Goal: Communication & Community: Answer question/provide support

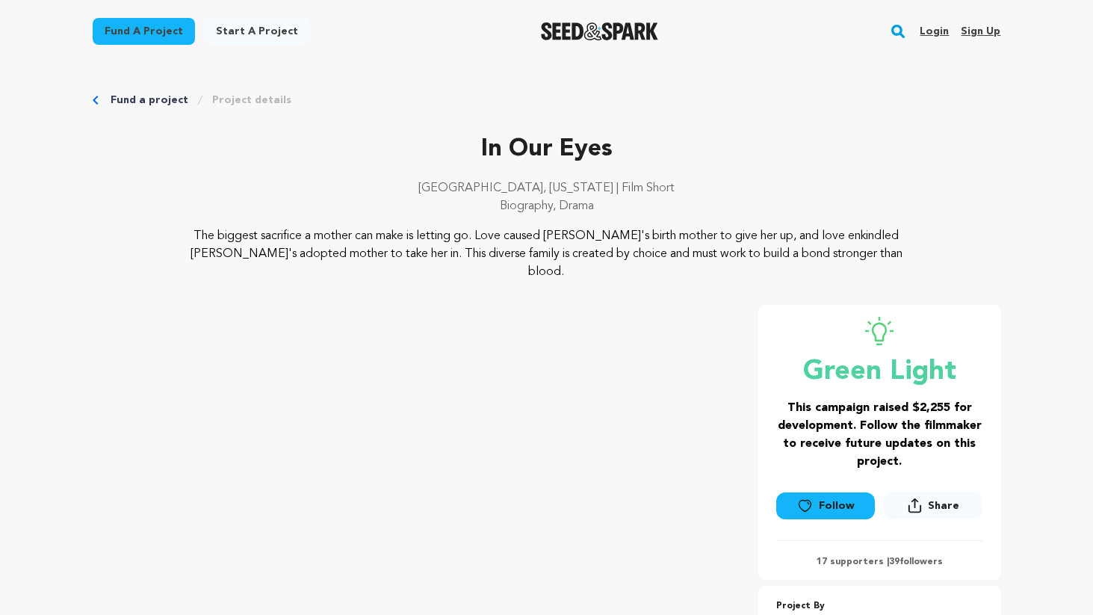
click at [930, 28] on link "Login" at bounding box center [934, 31] width 29 height 24
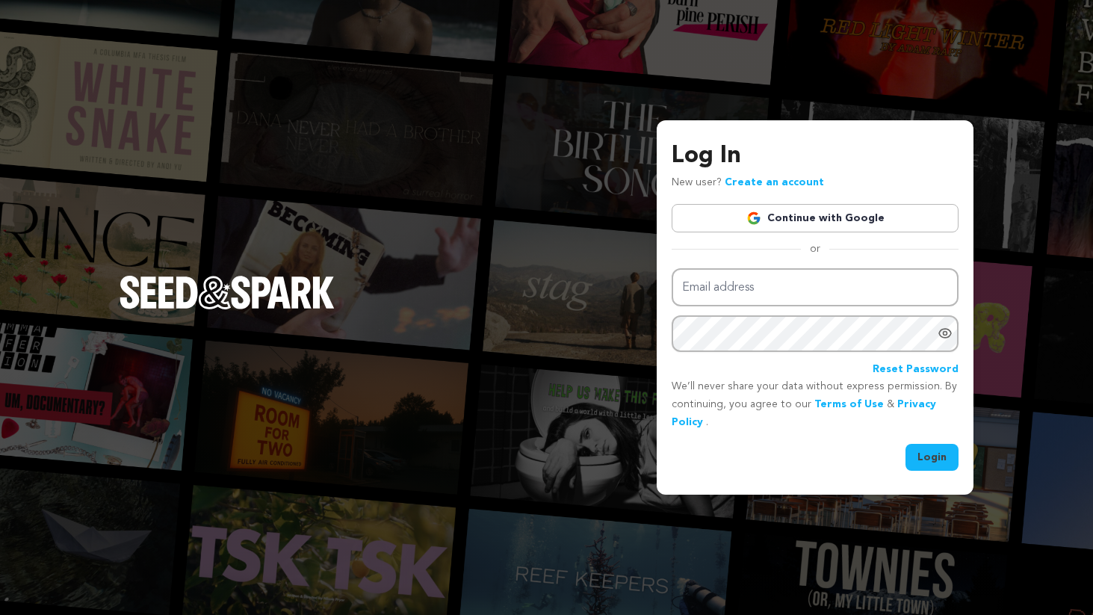
click at [777, 228] on link "Continue with Google" at bounding box center [815, 218] width 287 height 28
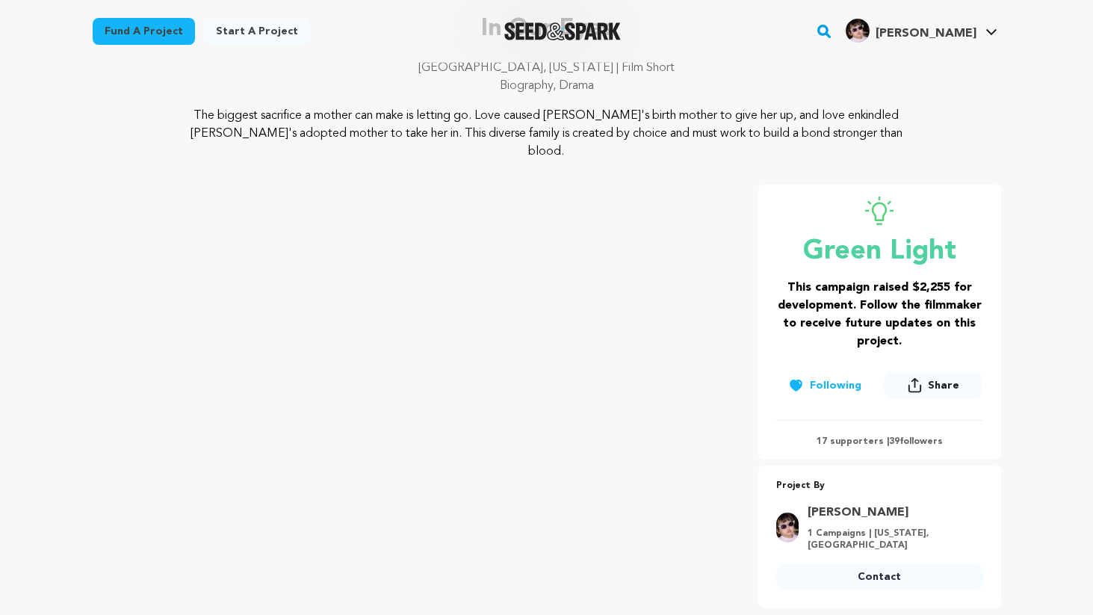
scroll to position [140, 0]
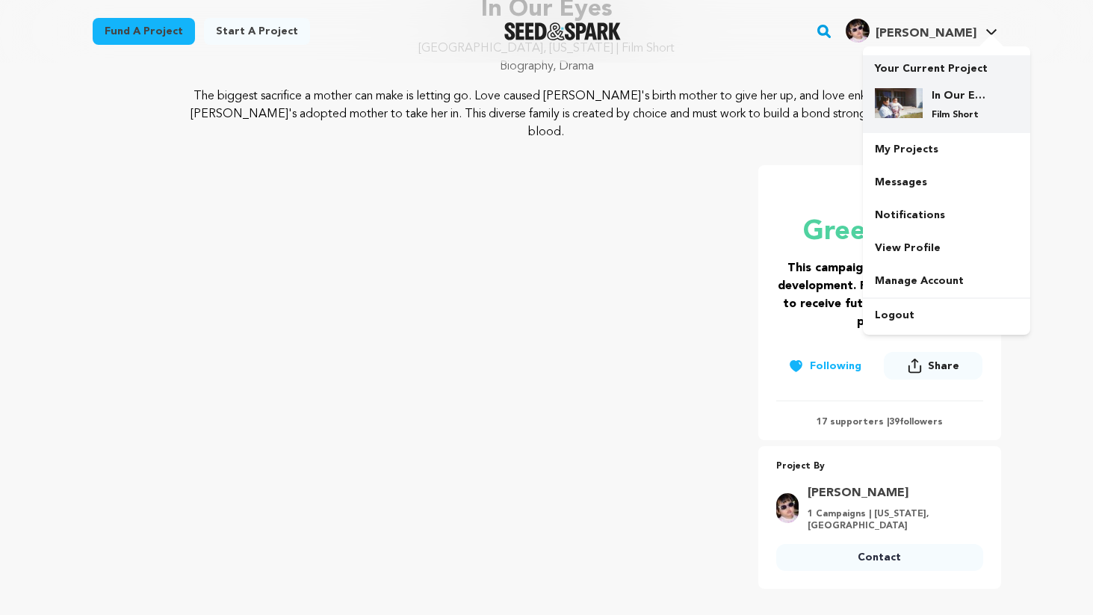
click at [933, 114] on p "Film Short" at bounding box center [959, 115] width 54 height 12
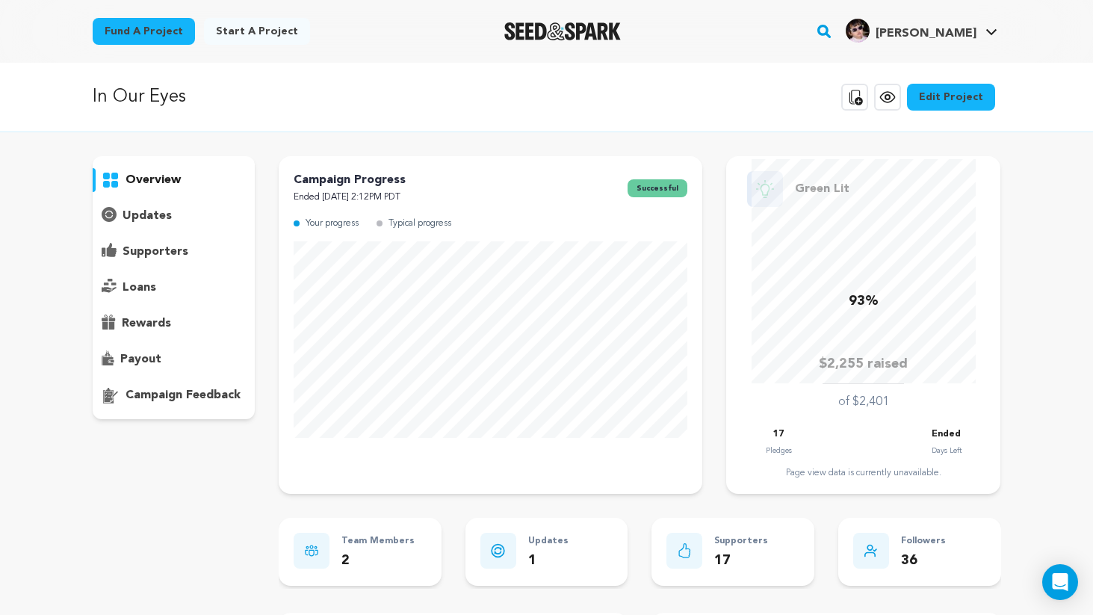
click at [157, 327] on p "rewards" at bounding box center [146, 324] width 49 height 18
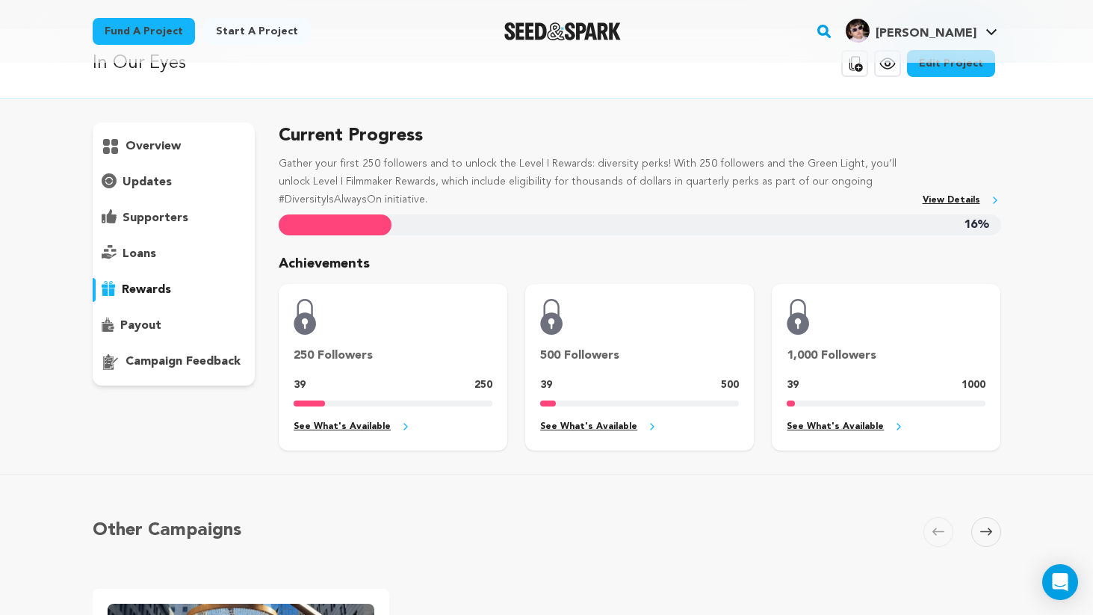
scroll to position [47, 0]
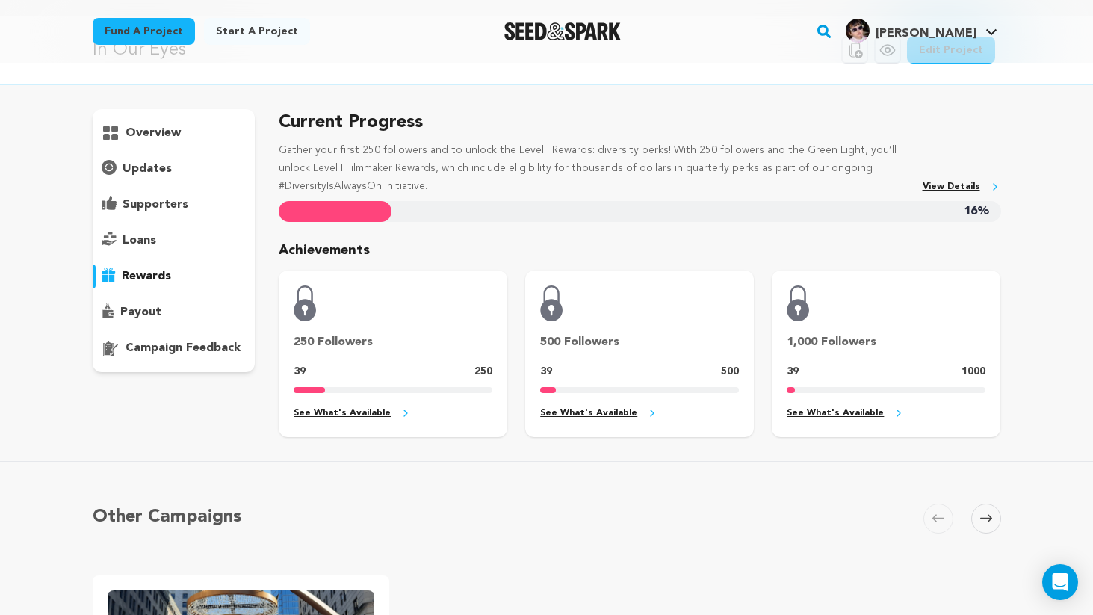
click at [131, 309] on p "payout" at bounding box center [140, 312] width 41 height 18
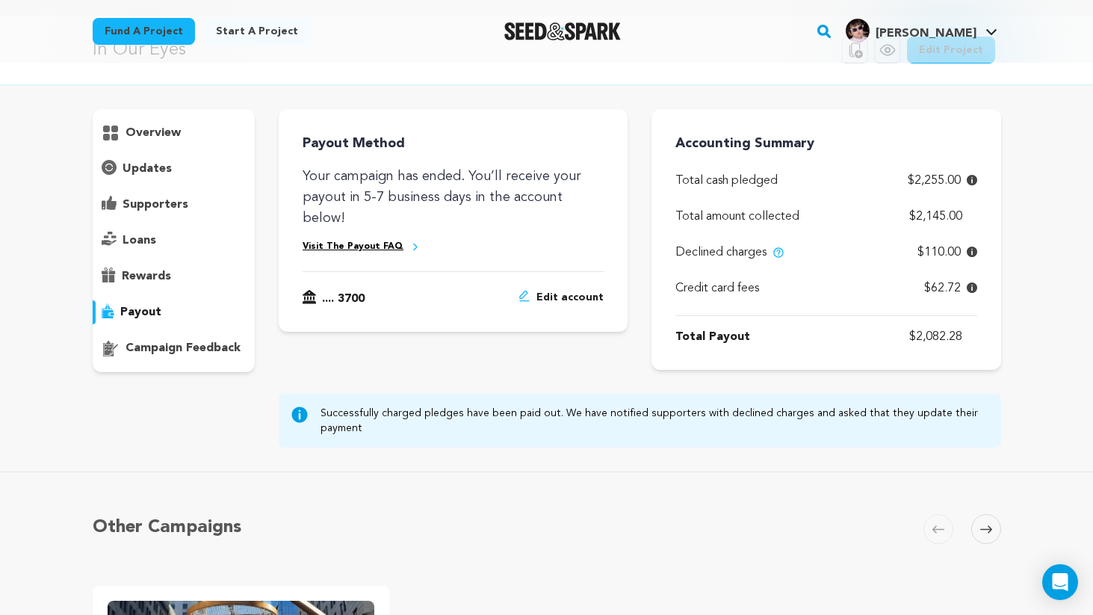
click at [154, 224] on div "overview" at bounding box center [174, 240] width 163 height 263
click at [143, 202] on p "supporters" at bounding box center [156, 205] width 66 height 18
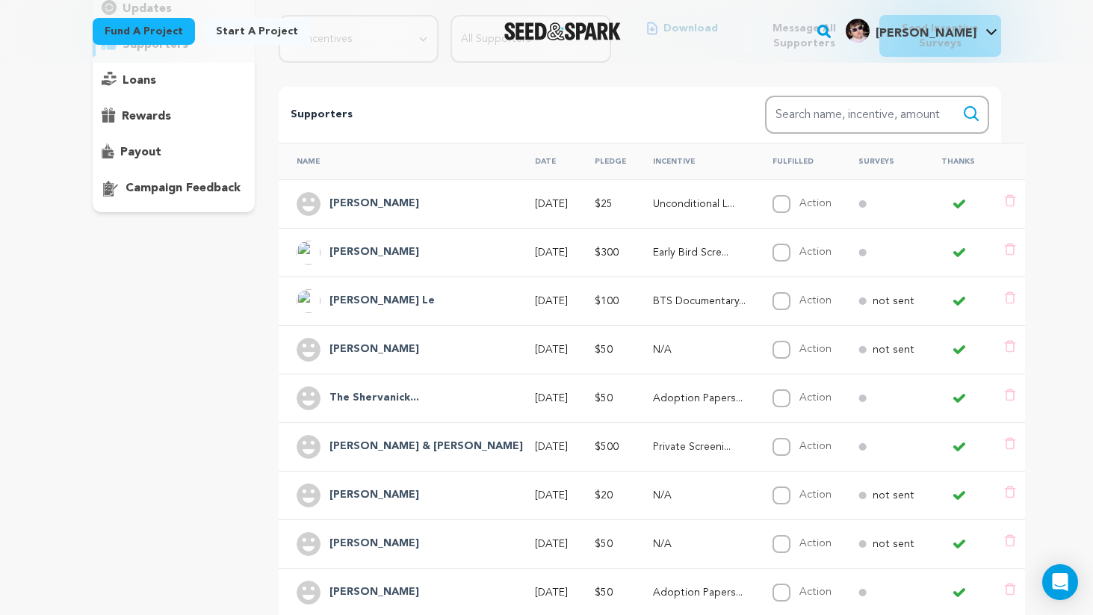
scroll to position [212, 0]
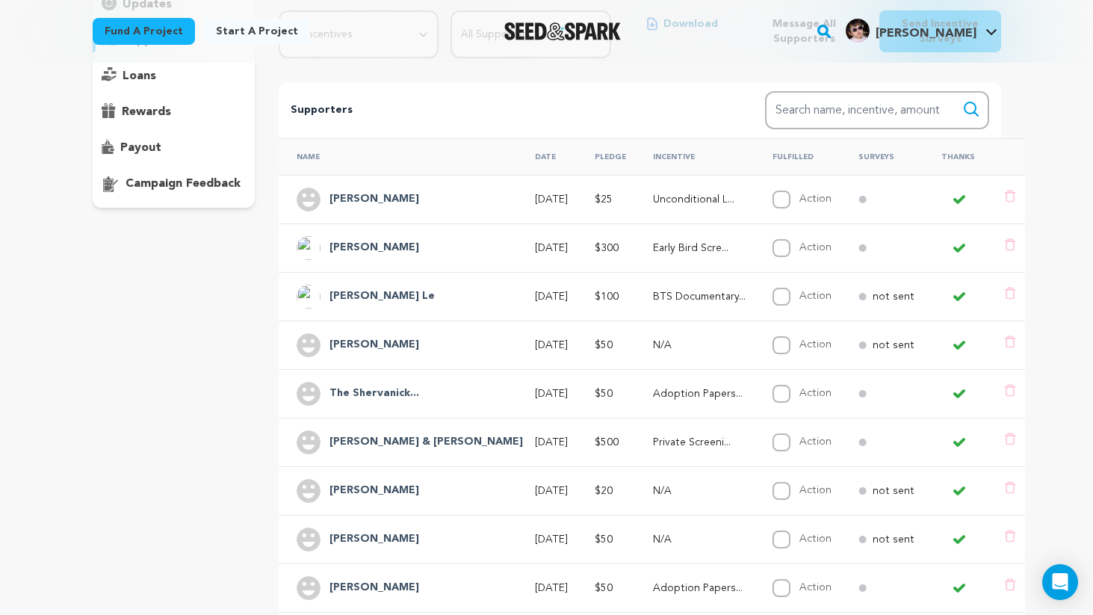
click at [635, 209] on td "Unconditional L..." at bounding box center [695, 199] width 120 height 49
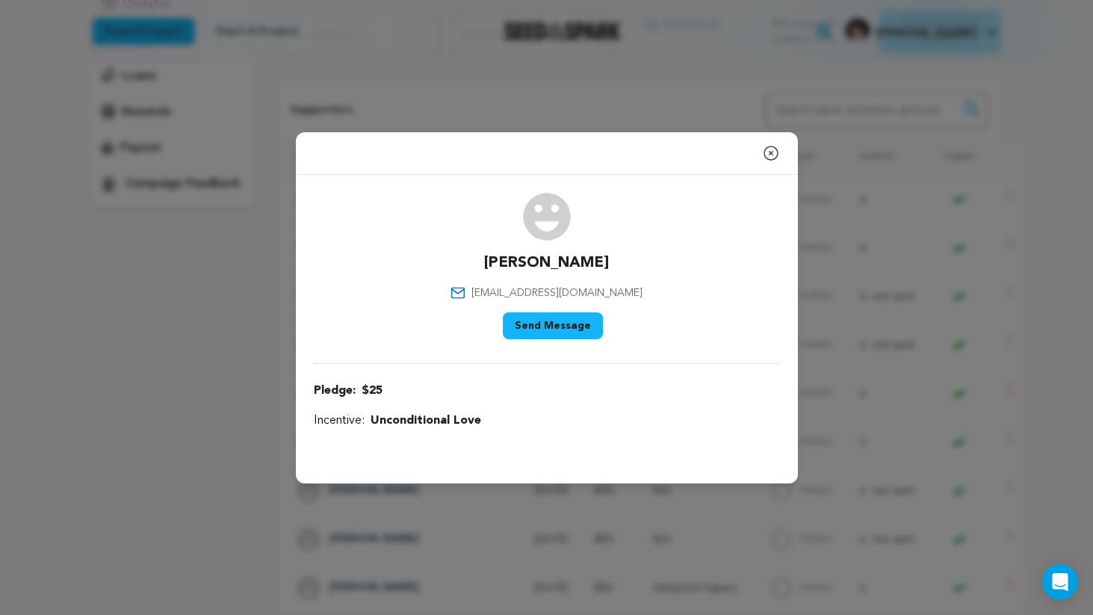
click at [762, 154] on icon "button" at bounding box center [771, 153] width 18 height 18
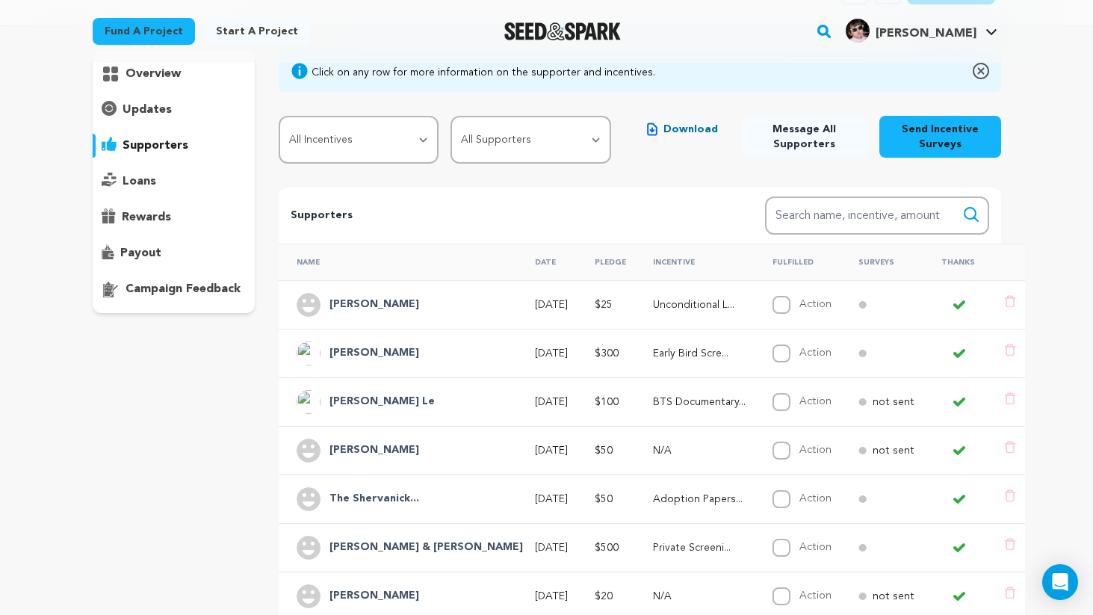
scroll to position [0, 0]
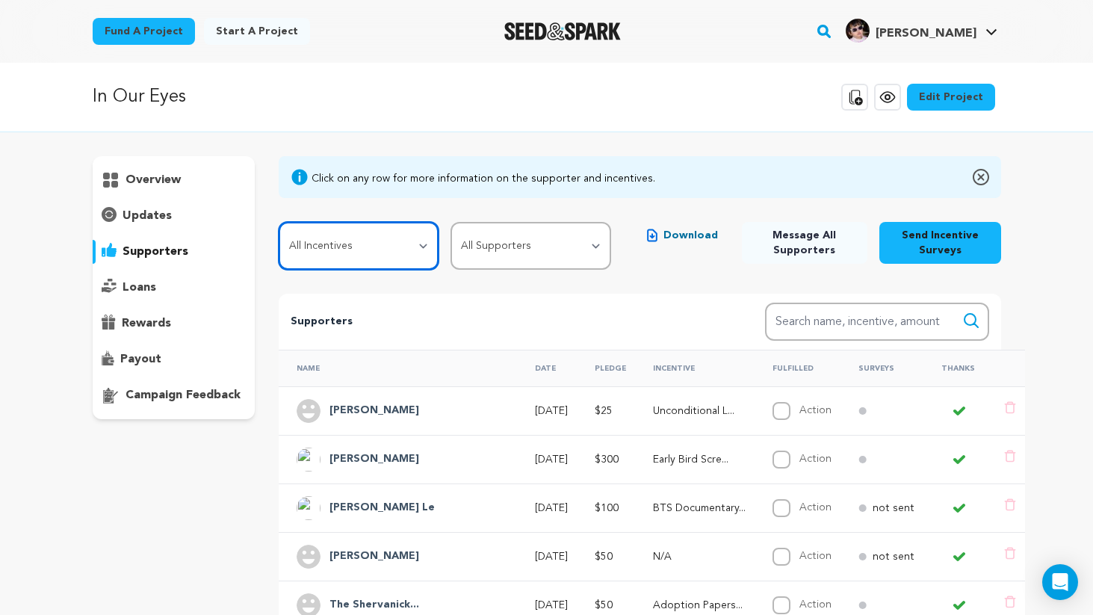
click at [374, 250] on select "All Incentives Unconditional Love Adoption Papers (Signed and Sealed) BTS Docum…" at bounding box center [359, 246] width 160 height 48
select select "107980"
click at [279, 222] on select "All Incentives Unconditional Love Adoption Papers (Signed and Sealed) BTS Docum…" at bounding box center [359, 246] width 160 height 48
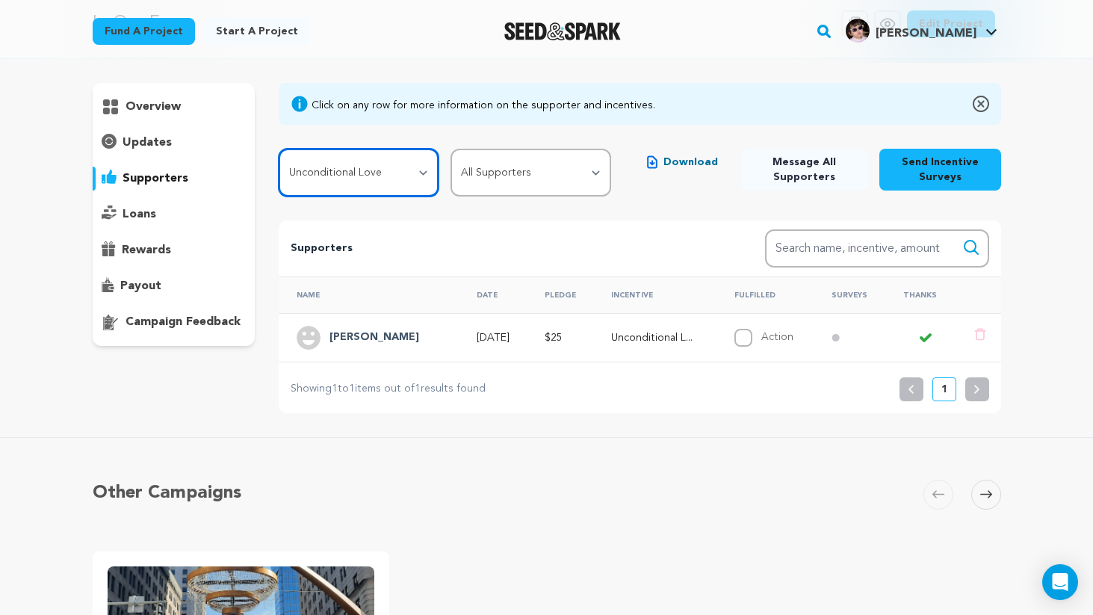
scroll to position [93, 0]
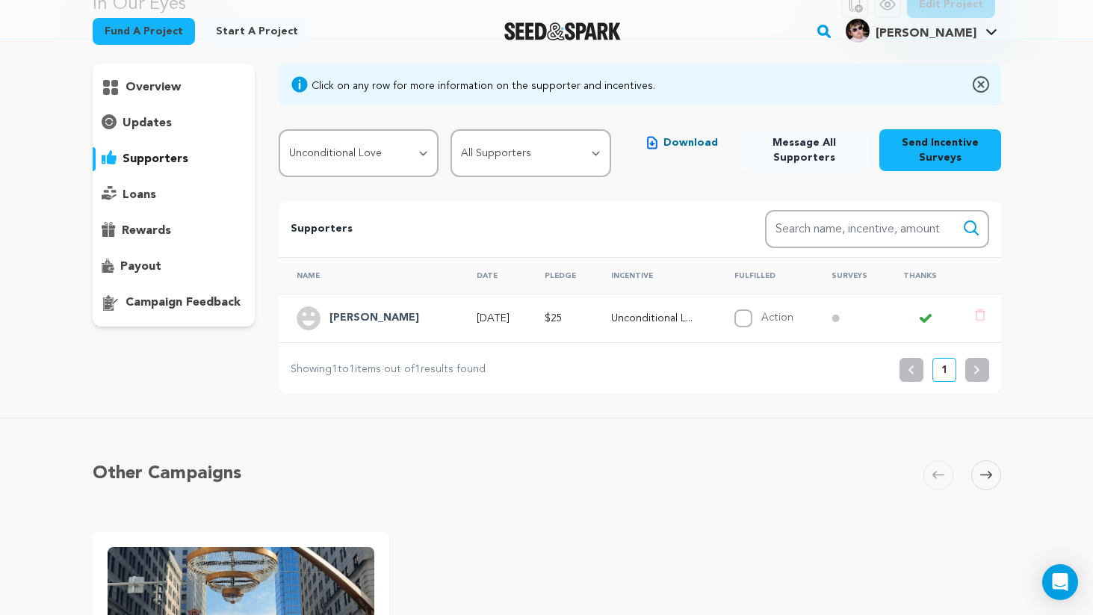
click at [366, 315] on h4 "[PERSON_NAME]" at bounding box center [375, 318] width 90 height 18
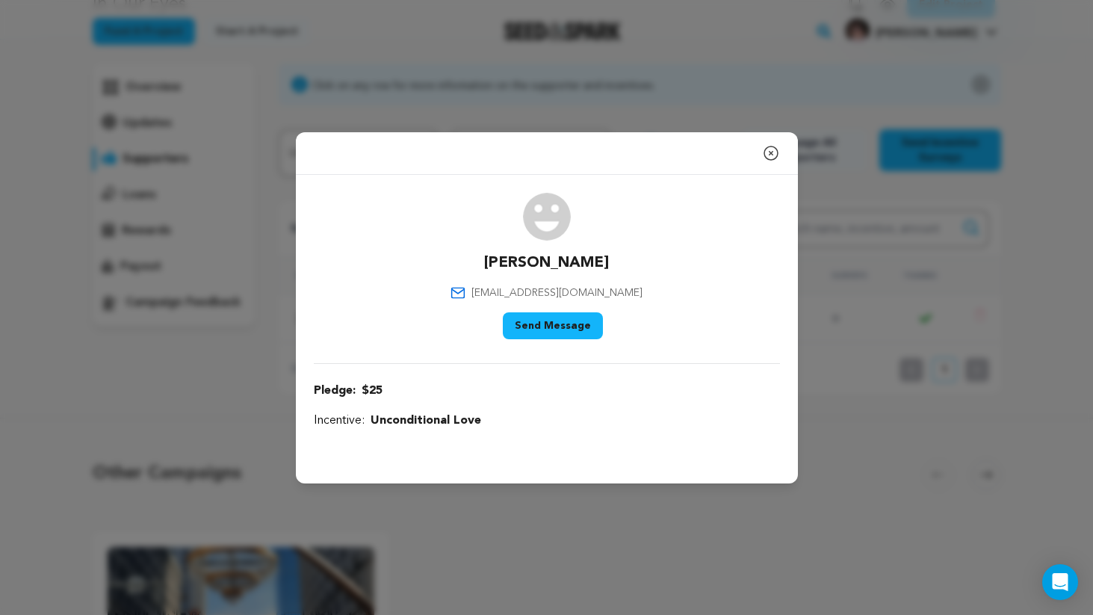
click at [775, 152] on icon "button" at bounding box center [771, 153] width 18 height 18
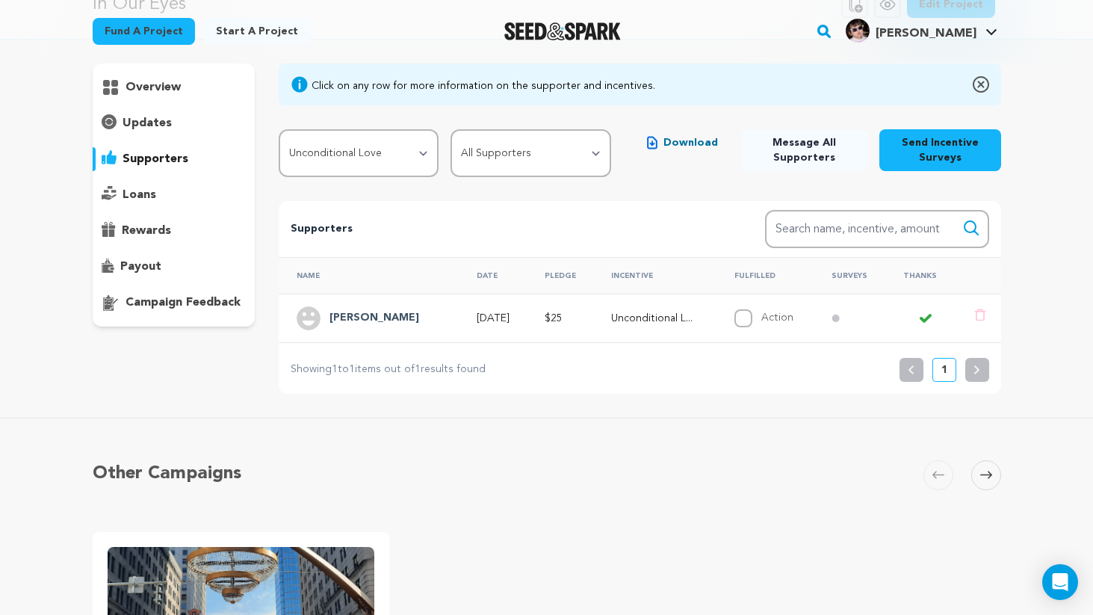
click at [200, 301] on p "campaign feedback" at bounding box center [183, 303] width 115 height 18
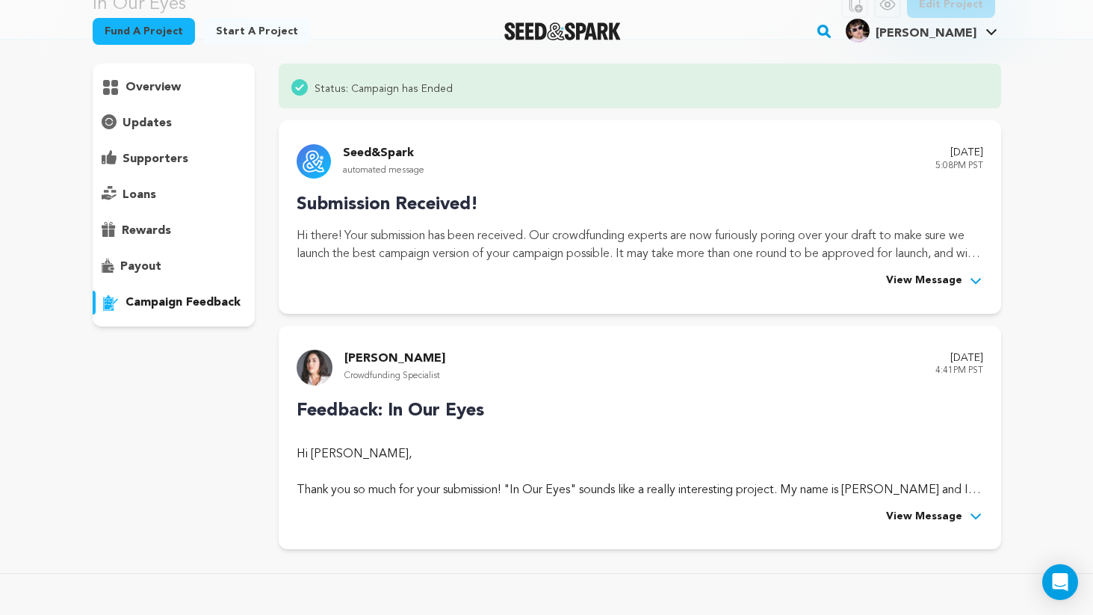
click at [158, 267] on p "payout" at bounding box center [140, 267] width 41 height 18
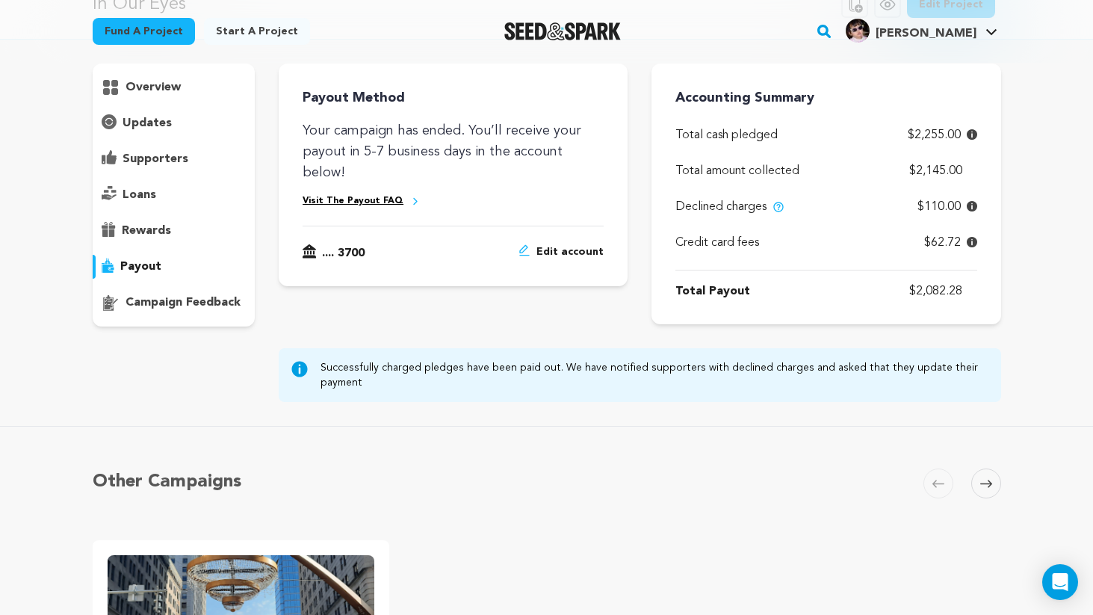
click at [166, 219] on div "rewards" at bounding box center [174, 231] width 163 height 24
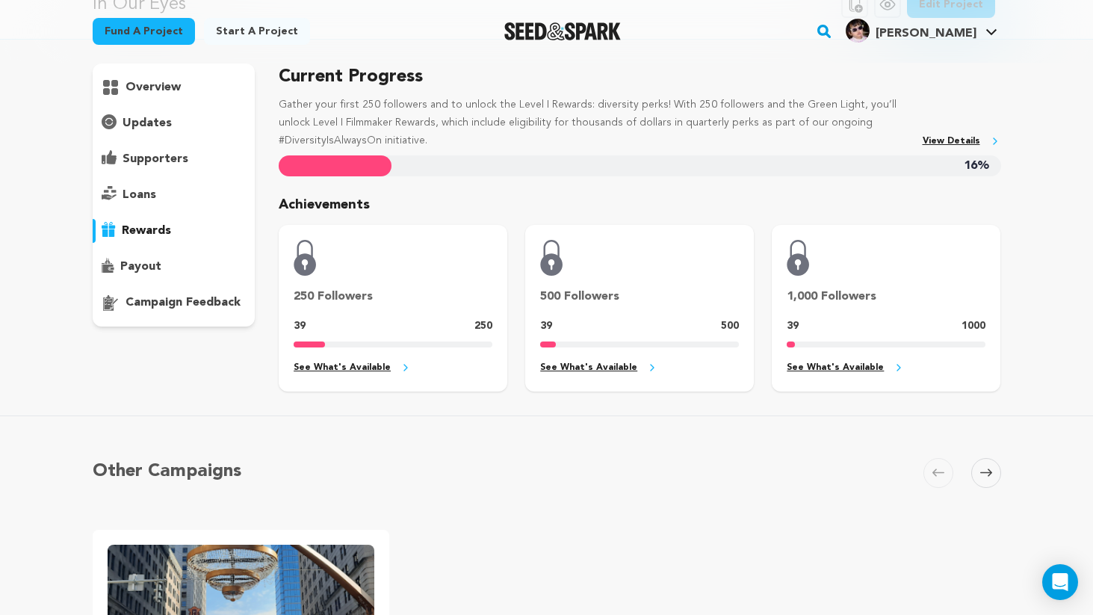
click at [174, 184] on div "loans" at bounding box center [174, 195] width 163 height 24
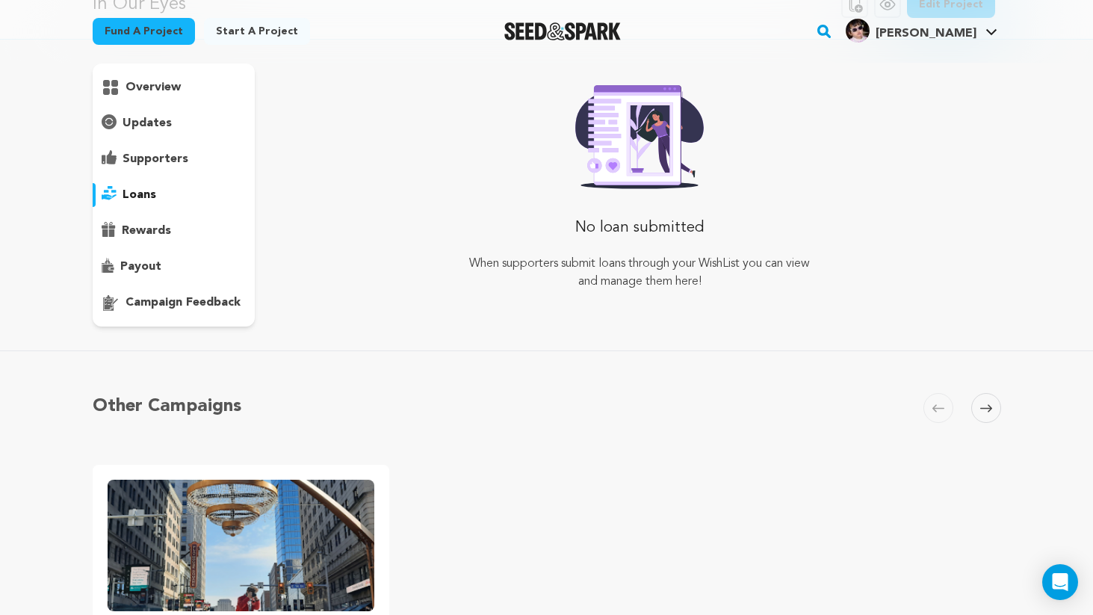
click at [175, 148] on div "supporters" at bounding box center [174, 159] width 163 height 24
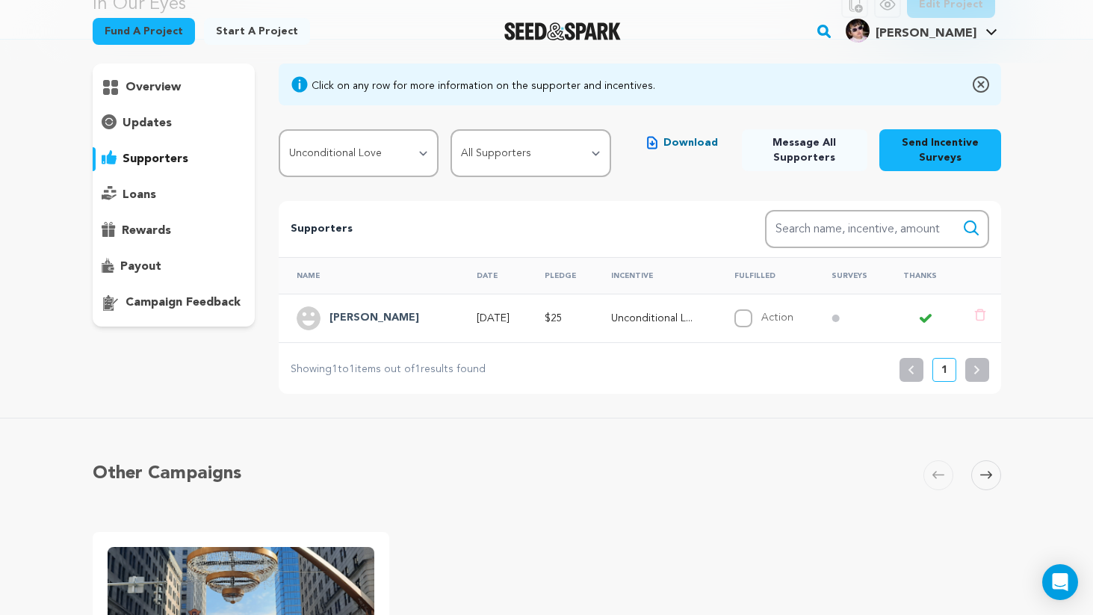
click at [176, 125] on div "updates" at bounding box center [174, 123] width 163 height 24
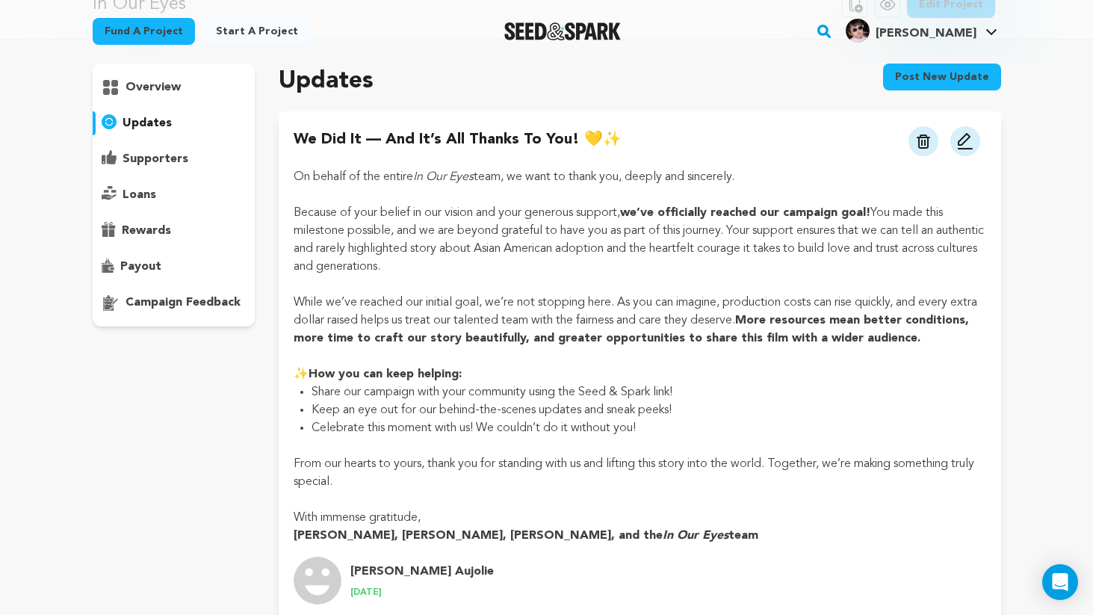
click at [186, 93] on div "overview" at bounding box center [174, 87] width 163 height 24
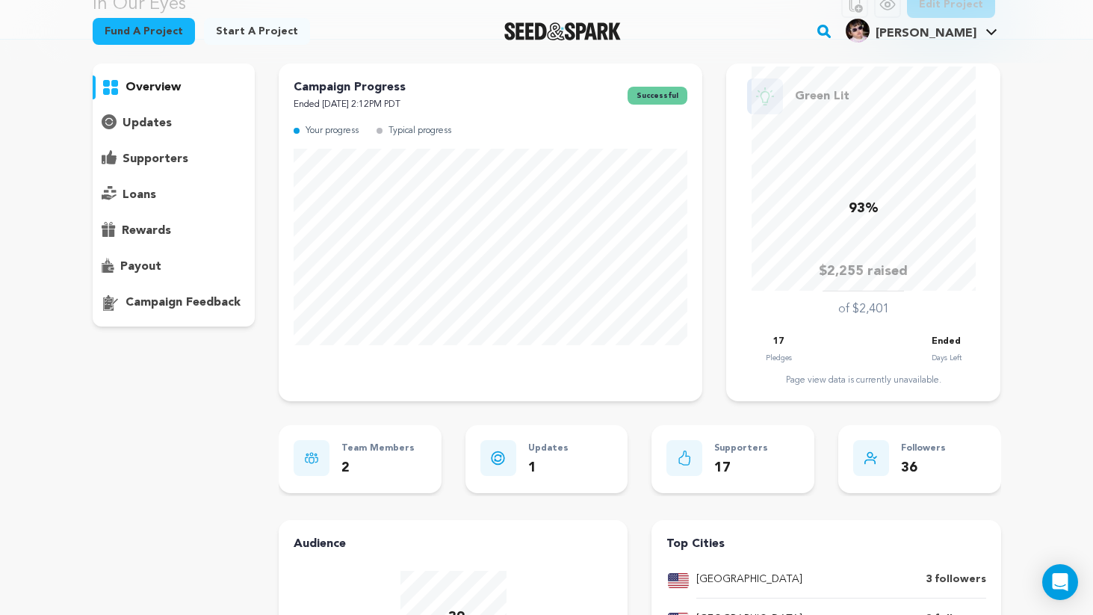
click at [182, 167] on p "supporters" at bounding box center [156, 159] width 66 height 18
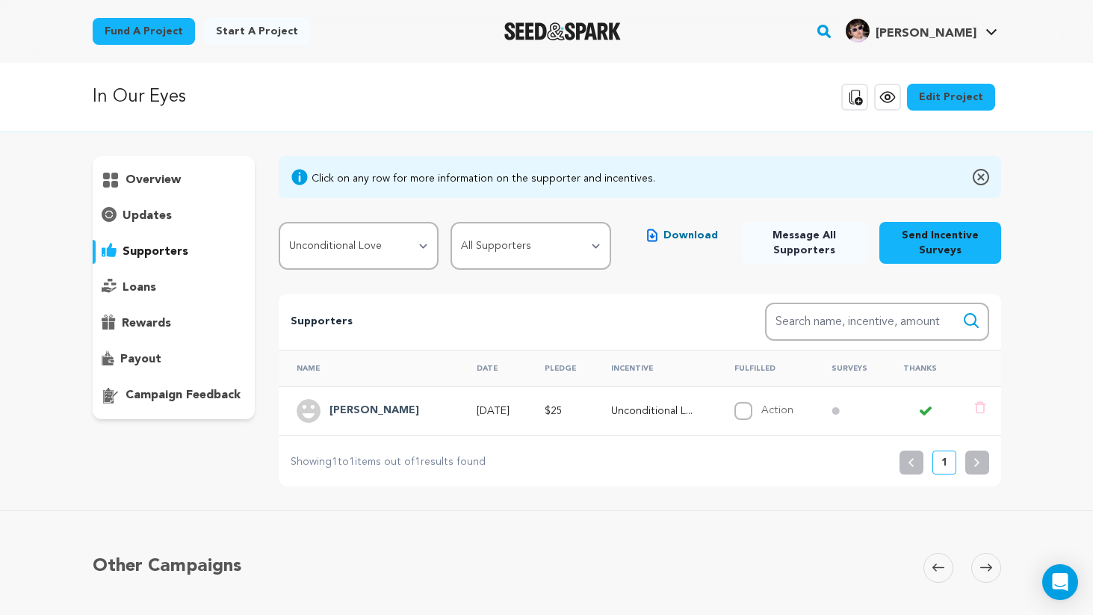
click at [912, 252] on button "Send Incentive Surveys" at bounding box center [940, 243] width 121 height 42
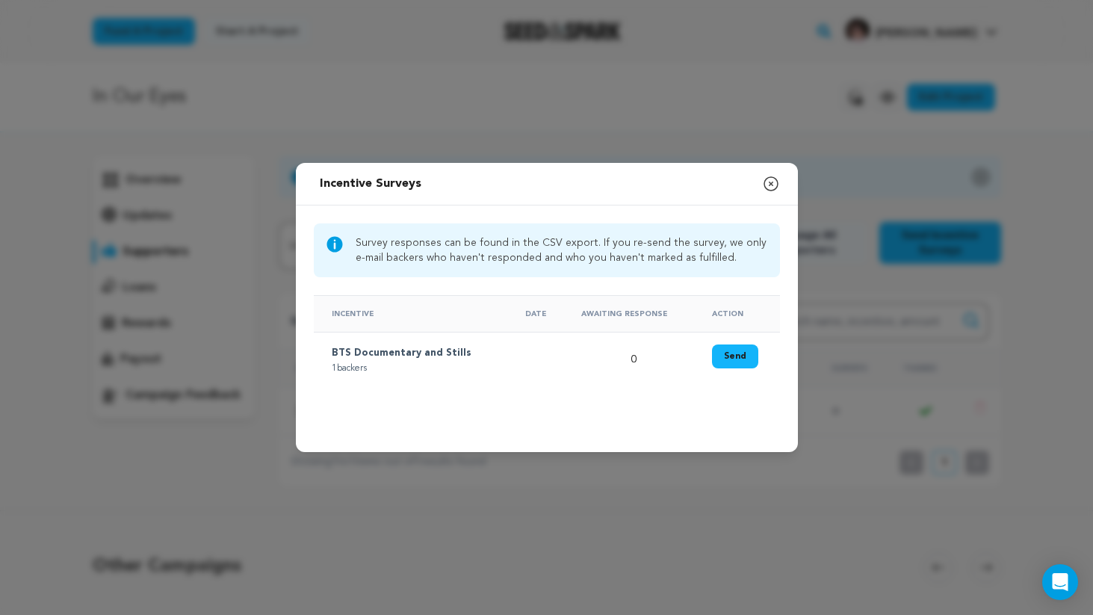
click at [771, 184] on icon "button" at bounding box center [771, 183] width 13 height 13
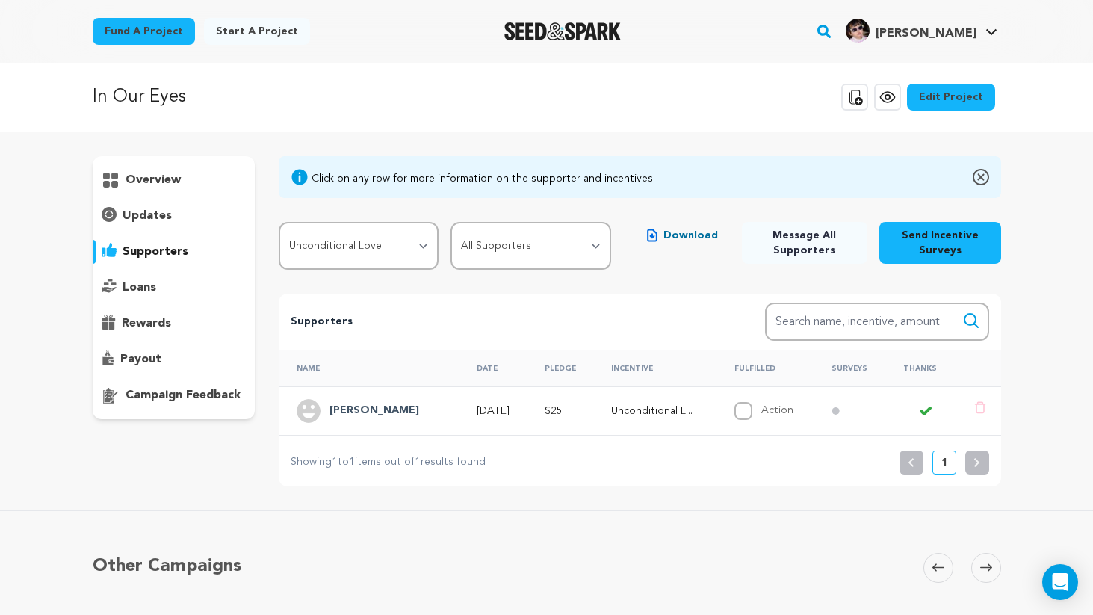
click at [783, 411] on label "Action" at bounding box center [778, 410] width 32 height 10
click at [753, 411] on input "Action" at bounding box center [744, 411] width 18 height 18
checkbox input "true"
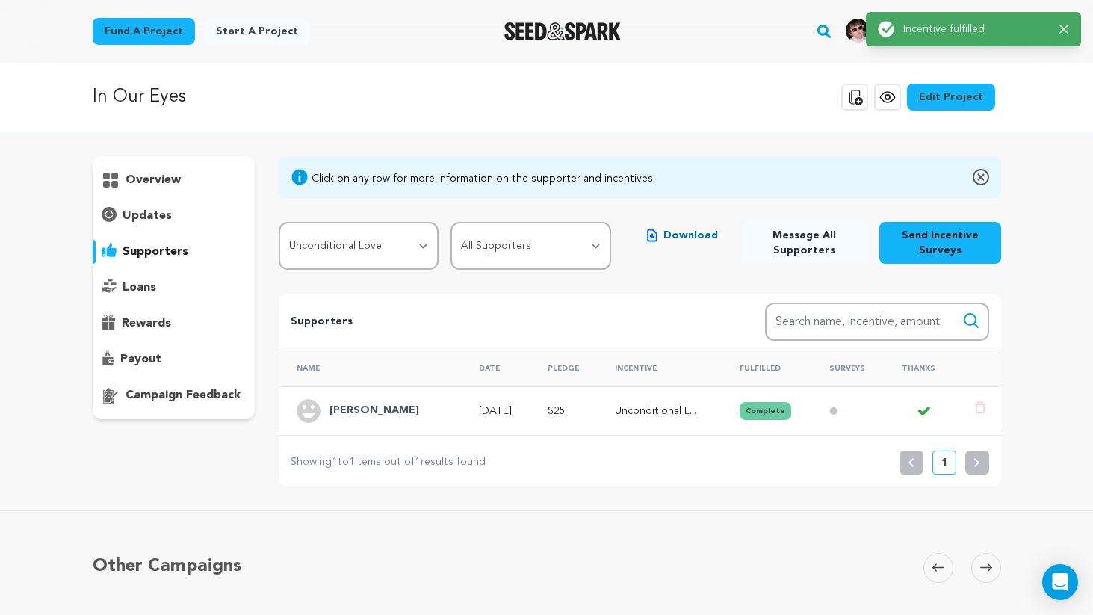
click at [783, 411] on button "Complete" at bounding box center [766, 411] width 52 height 18
click at [761, 410] on button "Complete" at bounding box center [766, 411] width 52 height 18
click at [705, 417] on p "Unconditional L..." at bounding box center [664, 411] width 98 height 15
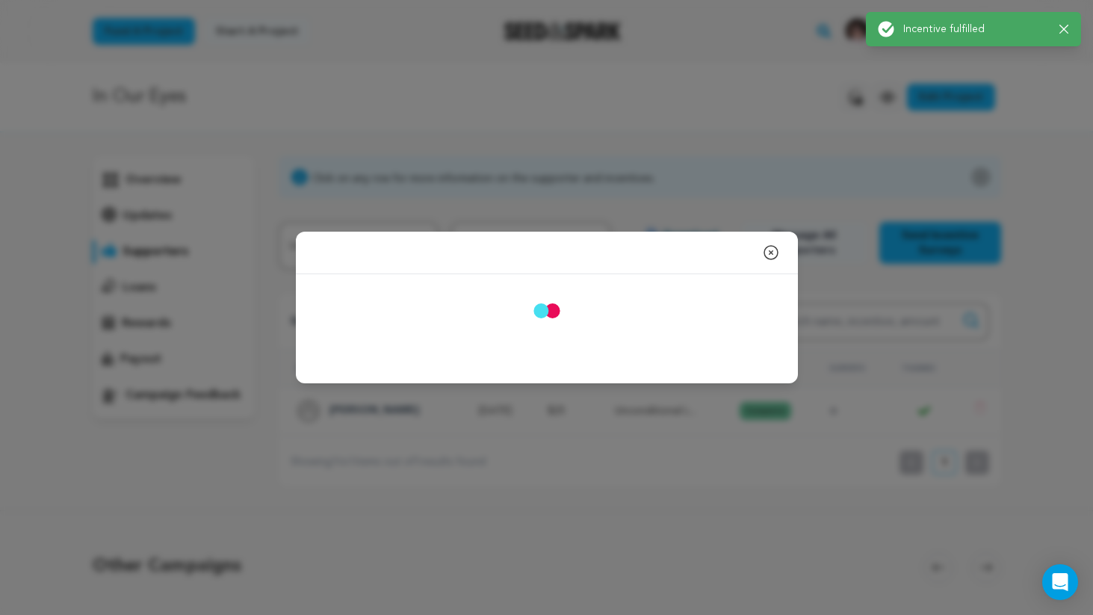
click at [705, 417] on div "Close modal Sam Wagner samwags102@gmail.com $25" at bounding box center [546, 307] width 1093 height 615
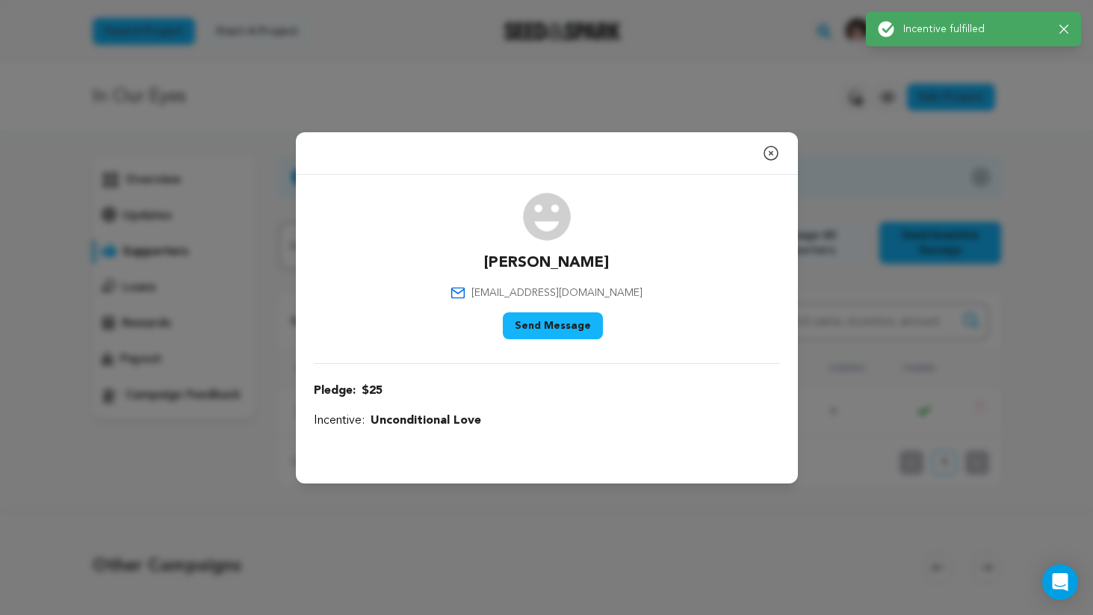
click at [770, 159] on icon "button" at bounding box center [771, 152] width 13 height 13
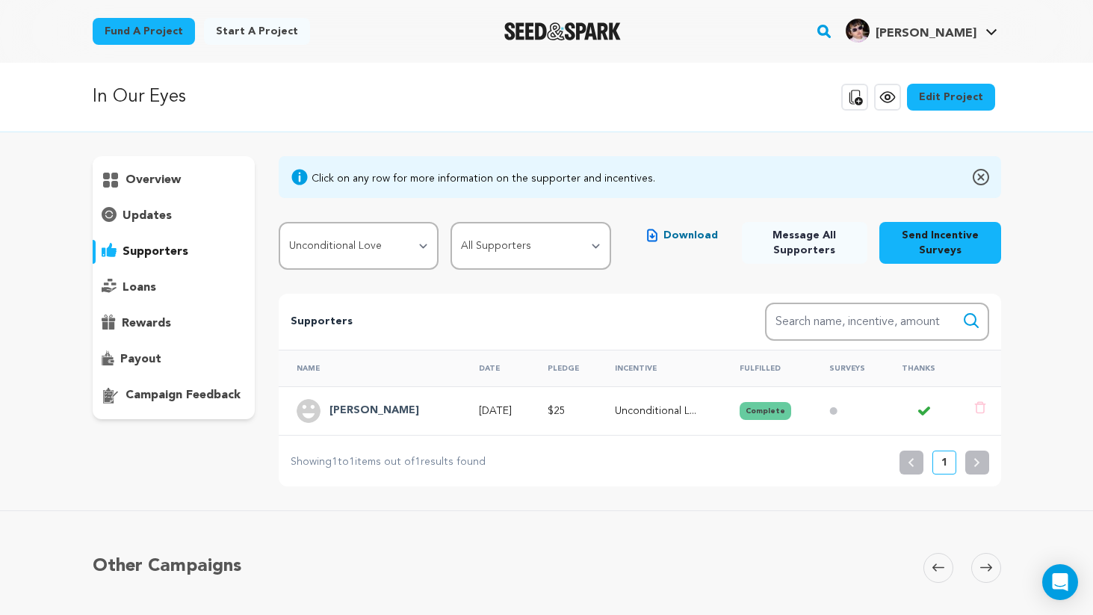
click at [767, 402] on button "Complete" at bounding box center [766, 411] width 52 height 18
click at [824, 416] on td at bounding box center [848, 410] width 72 height 49
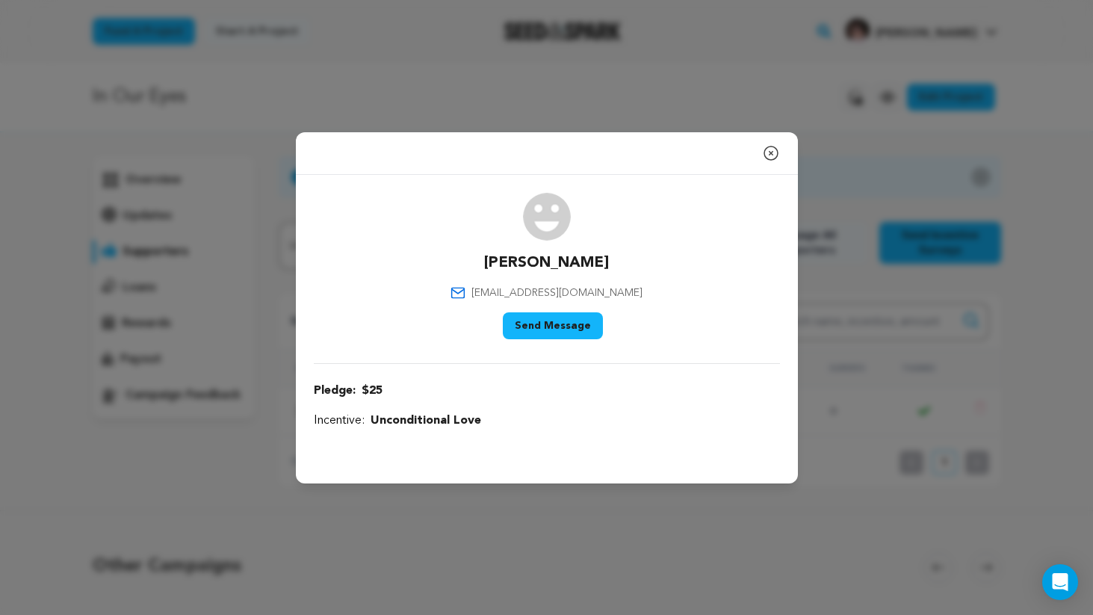
click at [774, 148] on icon "button" at bounding box center [771, 153] width 18 height 18
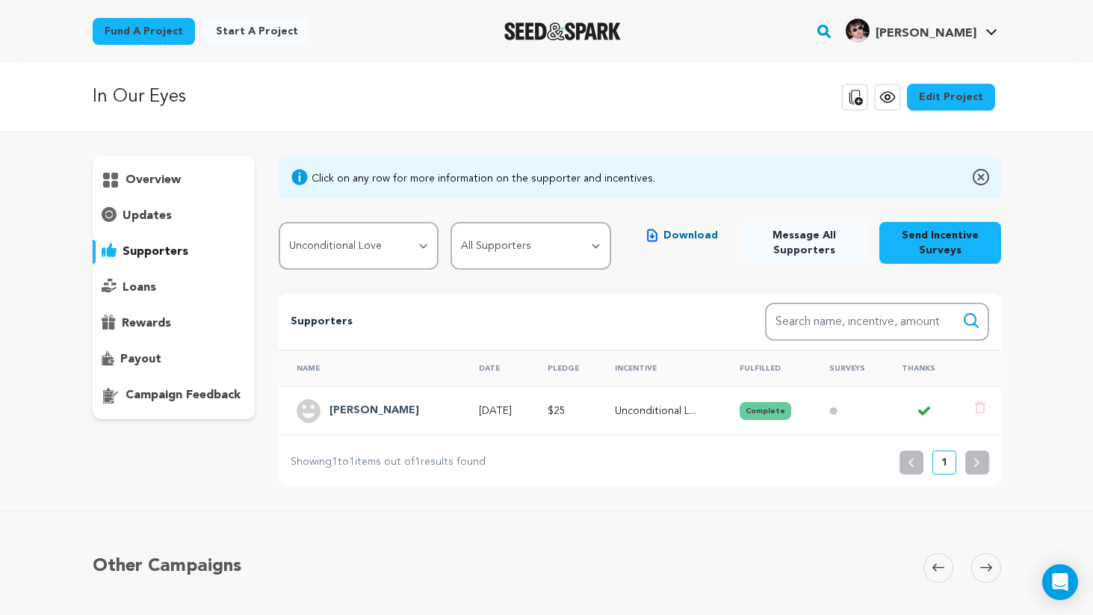
click at [756, 407] on button "Complete" at bounding box center [766, 411] width 52 height 18
click at [398, 258] on select "All Incentives Unconditional Love Adoption Papers (Signed and Sealed) BTS Docum…" at bounding box center [359, 246] width 160 height 48
select select "107984"
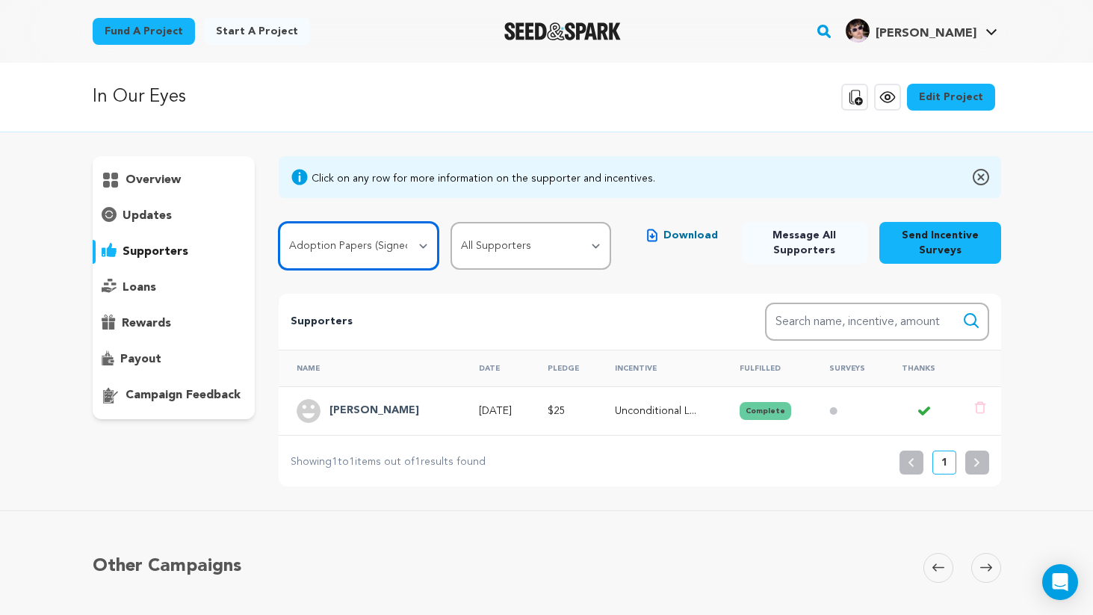
click at [279, 222] on select "All Incentives Unconditional Love Adoption Papers (Signed and Sealed) BTS Docum…" at bounding box center [359, 246] width 160 height 48
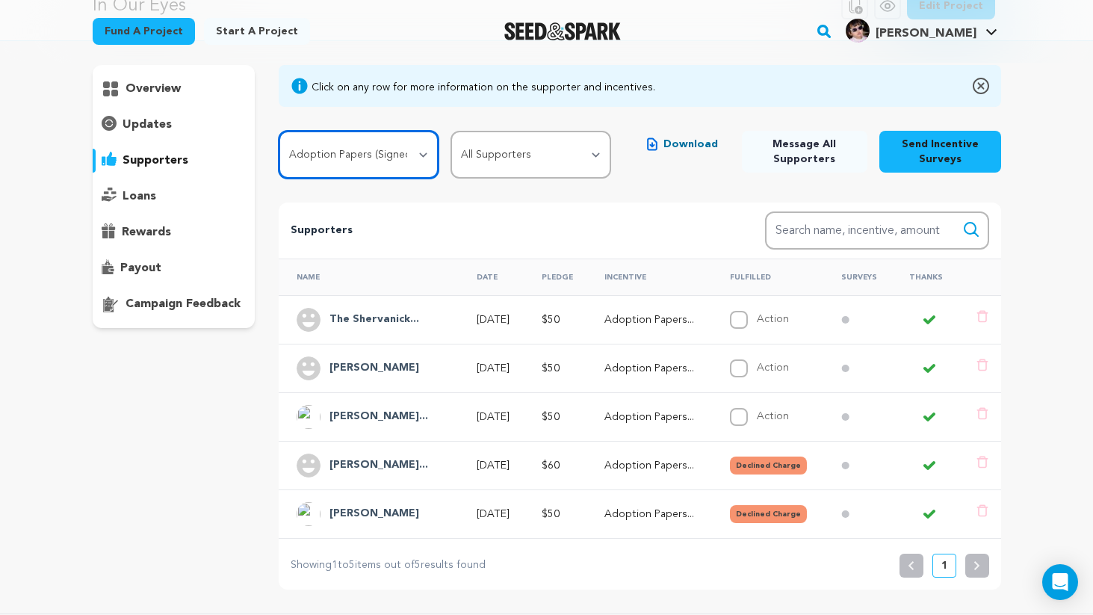
scroll to position [114, 0]
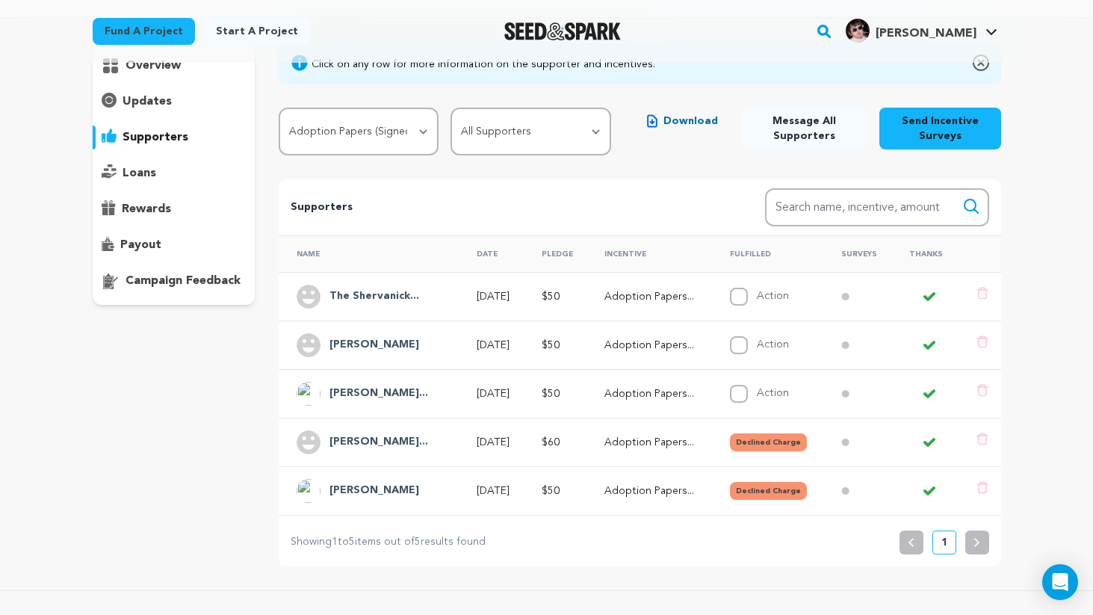
click at [501, 294] on p "[DATE]" at bounding box center [495, 296] width 37 height 15
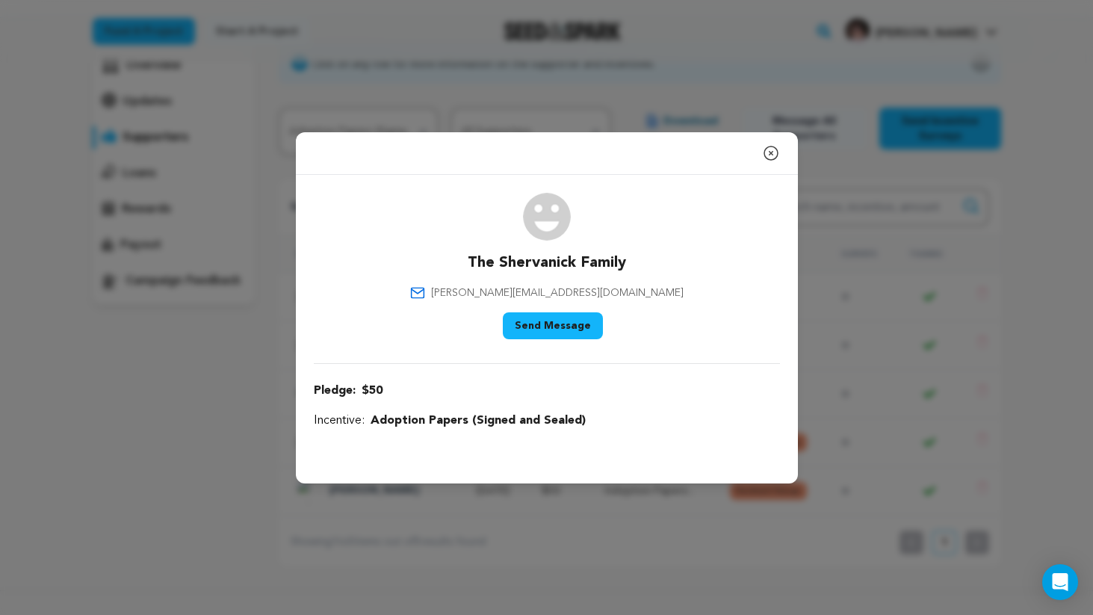
click at [556, 320] on button "Send Message" at bounding box center [553, 325] width 100 height 27
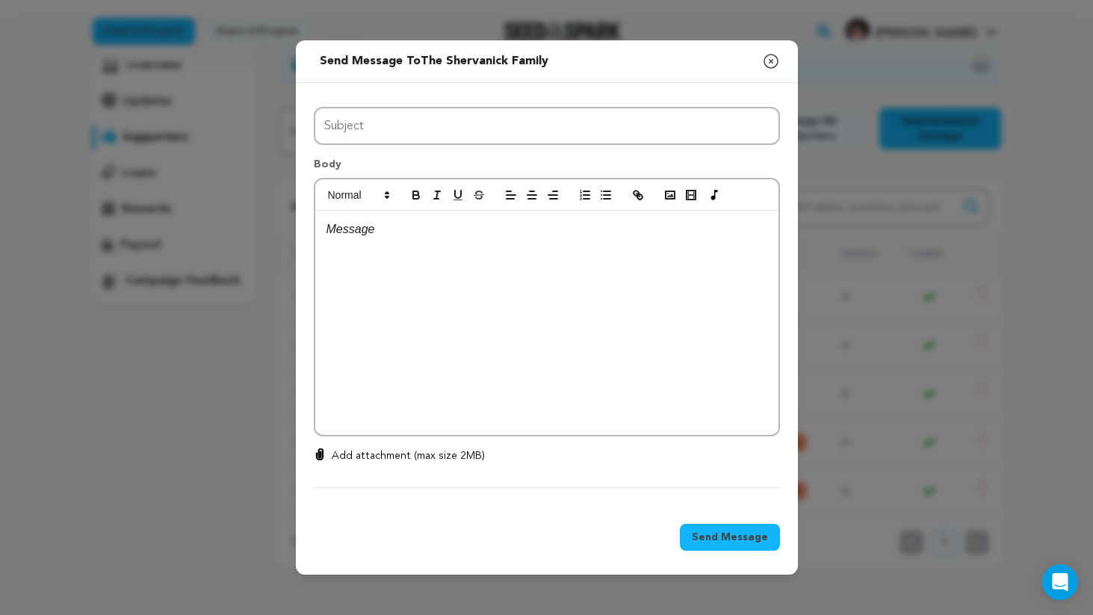
click at [764, 63] on icon "button" at bounding box center [771, 61] width 18 height 18
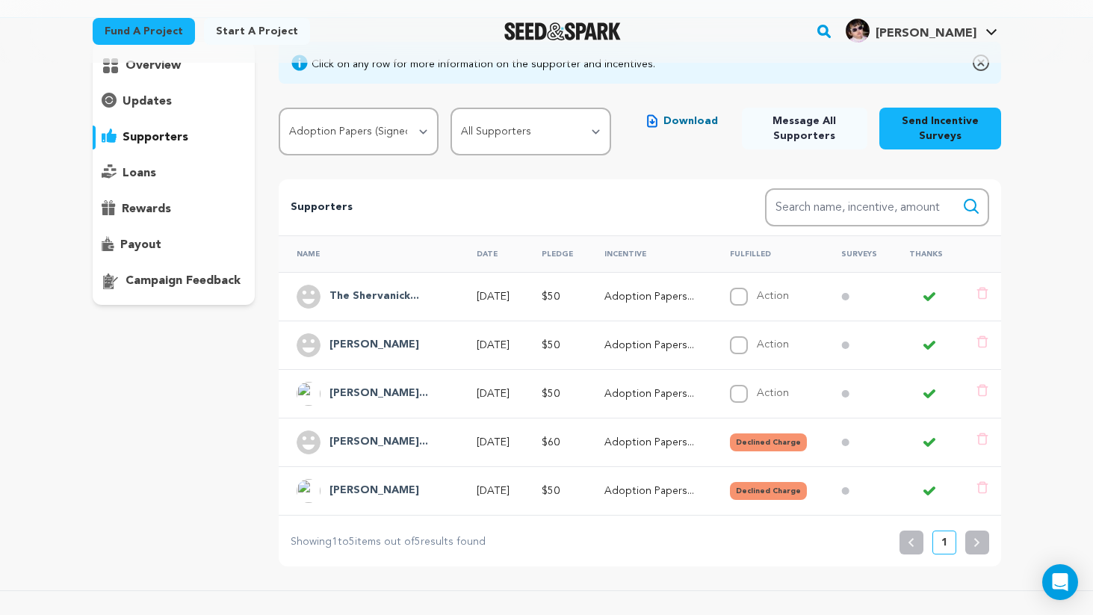
click at [621, 294] on p "Adoption Papers..." at bounding box center [654, 296] width 99 height 15
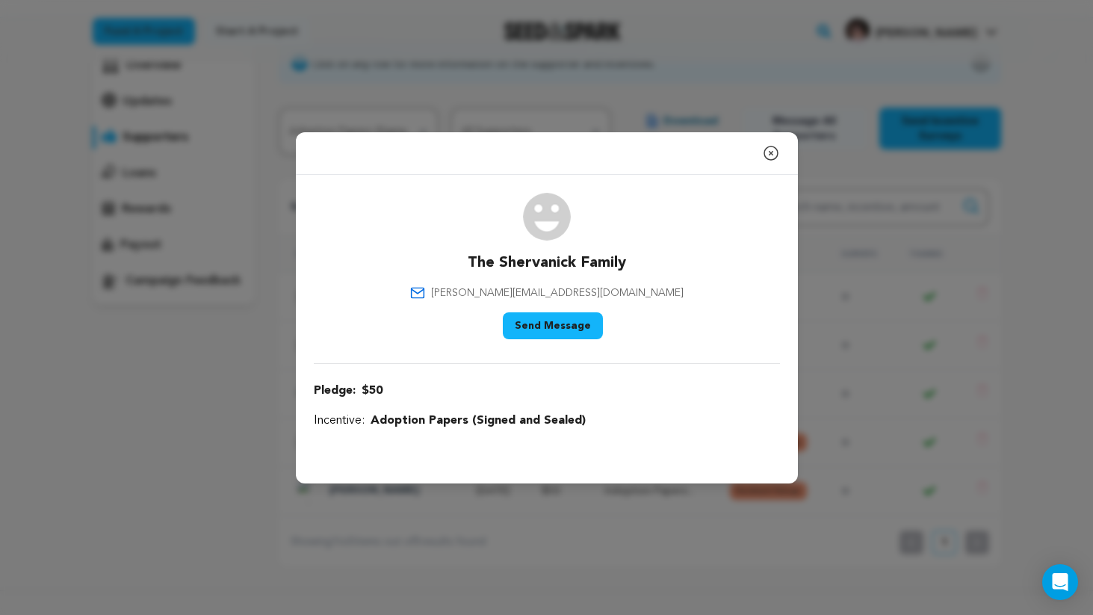
click at [445, 406] on div "Pledge: $50 (Copy fix payment link) Incentive: Adoption Papers (Signed and Seal…" at bounding box center [547, 406] width 466 height 48
click at [444, 424] on span "Adoption Papers (Signed and Sealed)" at bounding box center [478, 421] width 215 height 18
click at [625, 104] on div "Close modal The Shervanick Family paula@pbti.com" at bounding box center [546, 307] width 1093 height 615
click at [769, 151] on icon "button" at bounding box center [771, 152] width 13 height 13
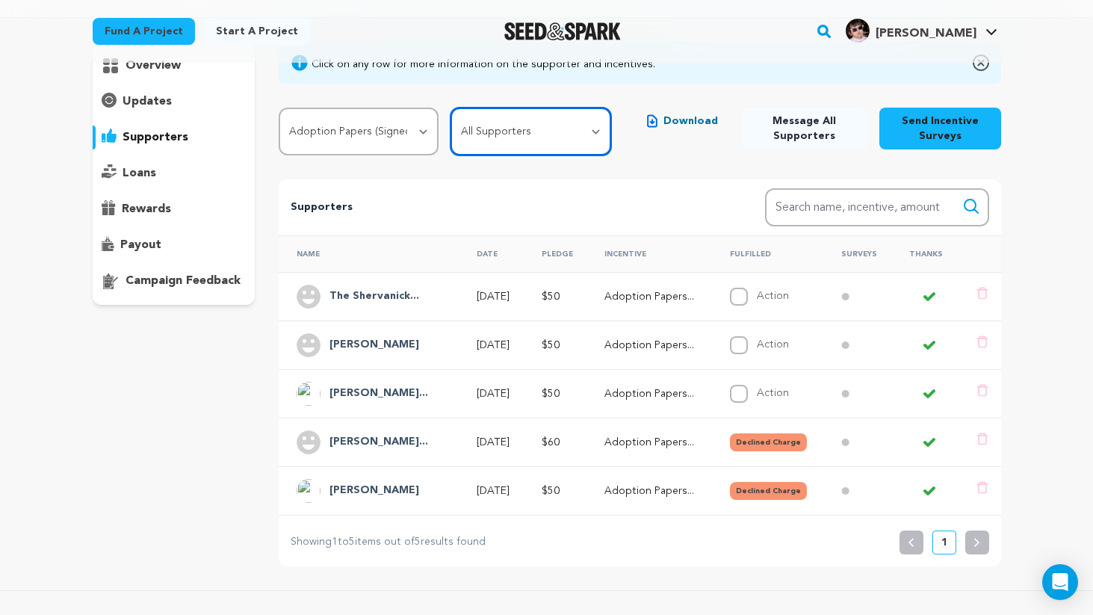
click at [573, 132] on select "All Supporters Survey not sent Survey incomplete Survey complete Incentive not …" at bounding box center [531, 132] width 160 height 48
select select "incentive_not_fulfilled"
click at [453, 108] on select "All Supporters Survey not sent Survey incomplete Survey complete Incentive not …" at bounding box center [531, 132] width 160 height 48
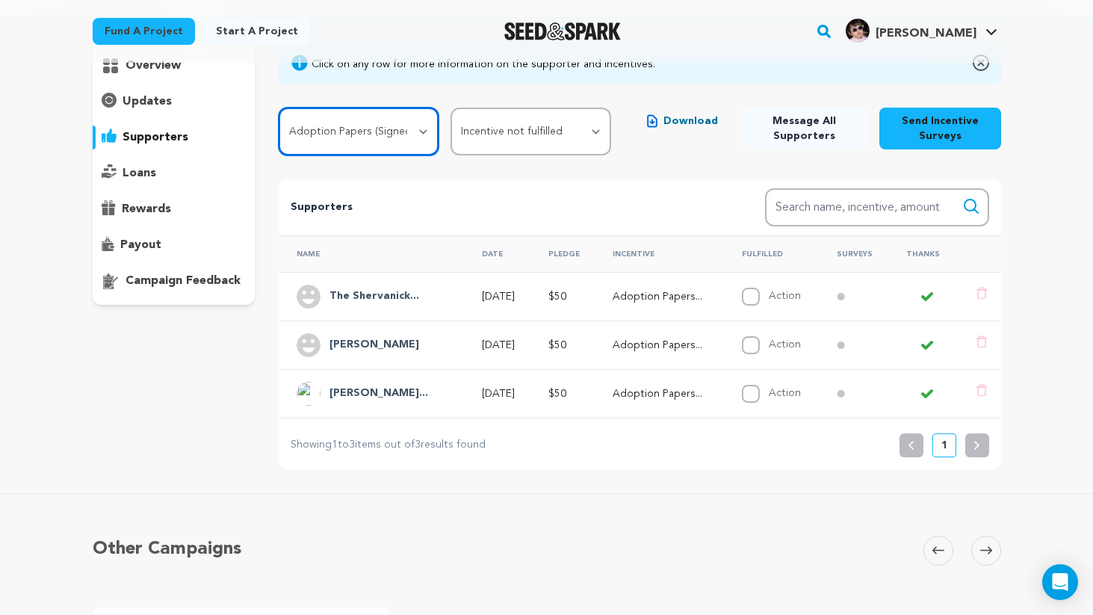
click at [395, 117] on select "All Incentives Unconditional Love Adoption Papers (Signed and Sealed) BTS Docum…" at bounding box center [359, 132] width 160 height 48
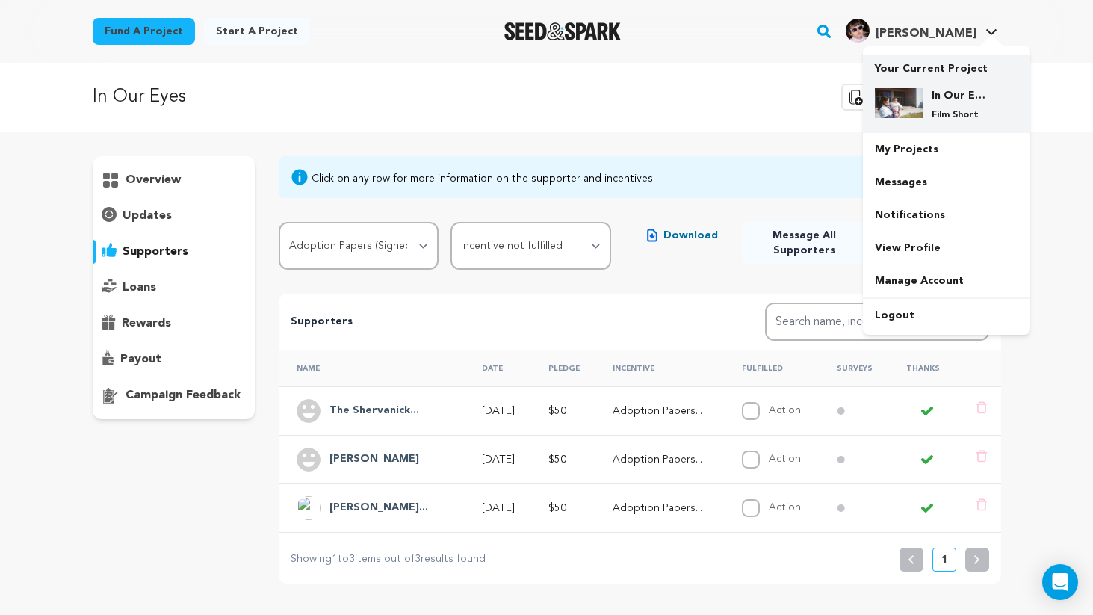
click at [959, 117] on p "Film Short" at bounding box center [959, 115] width 54 height 12
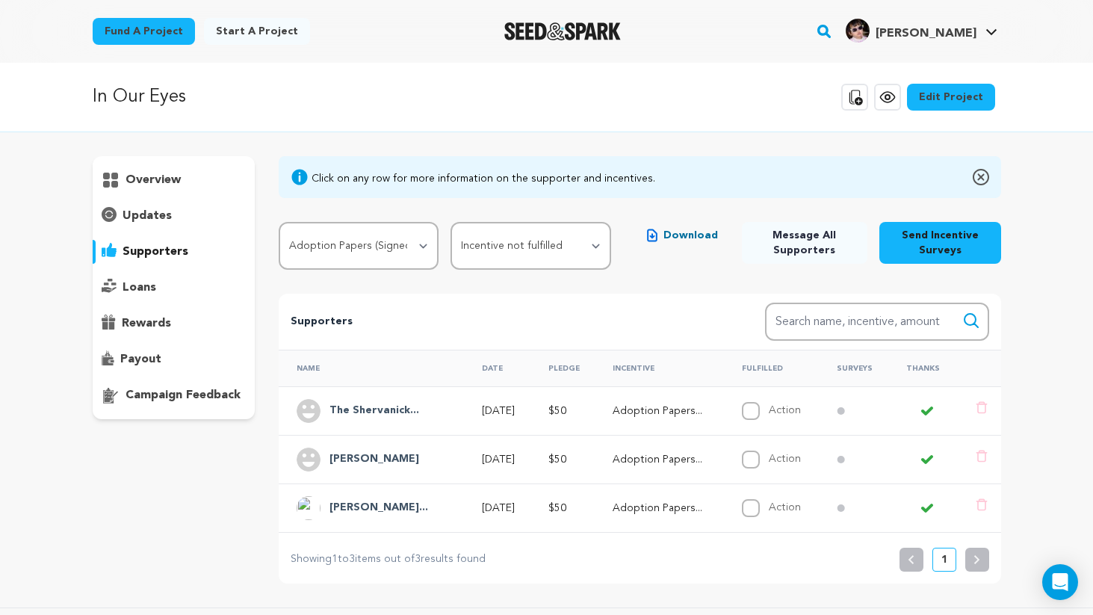
click at [508, 513] on p "[DATE]" at bounding box center [502, 508] width 40 height 15
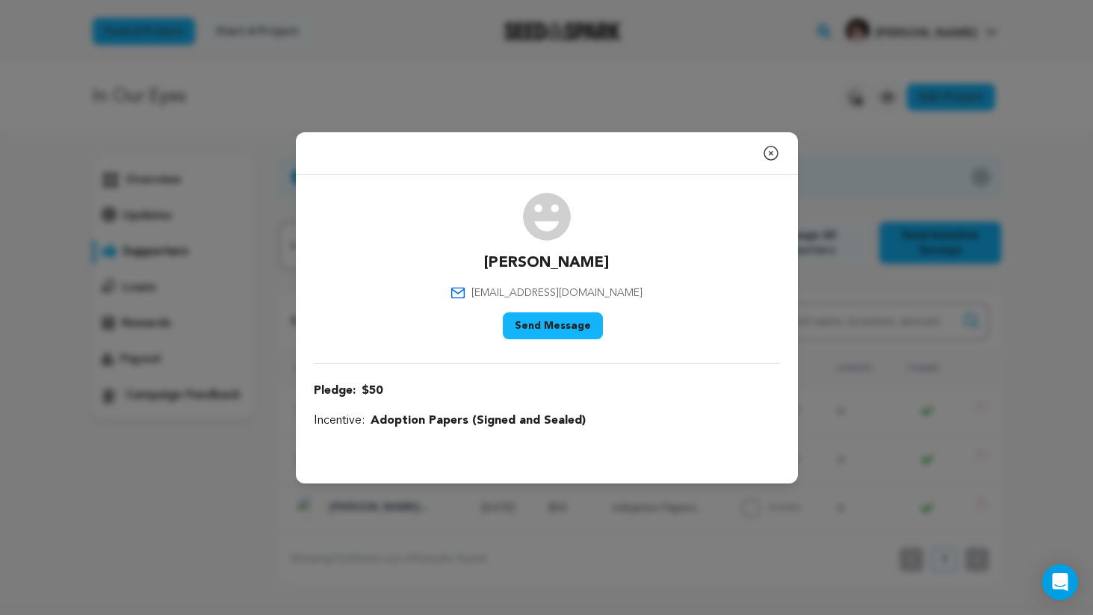
click at [550, 326] on button "Send Message" at bounding box center [553, 325] width 100 height 27
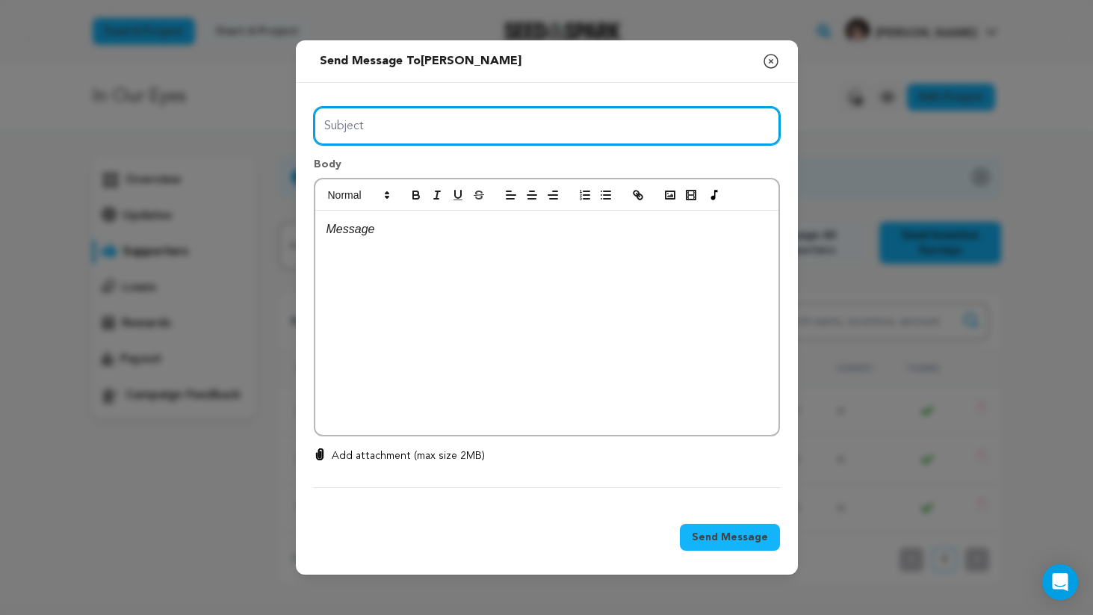
click at [361, 120] on input "Subject" at bounding box center [547, 126] width 466 height 38
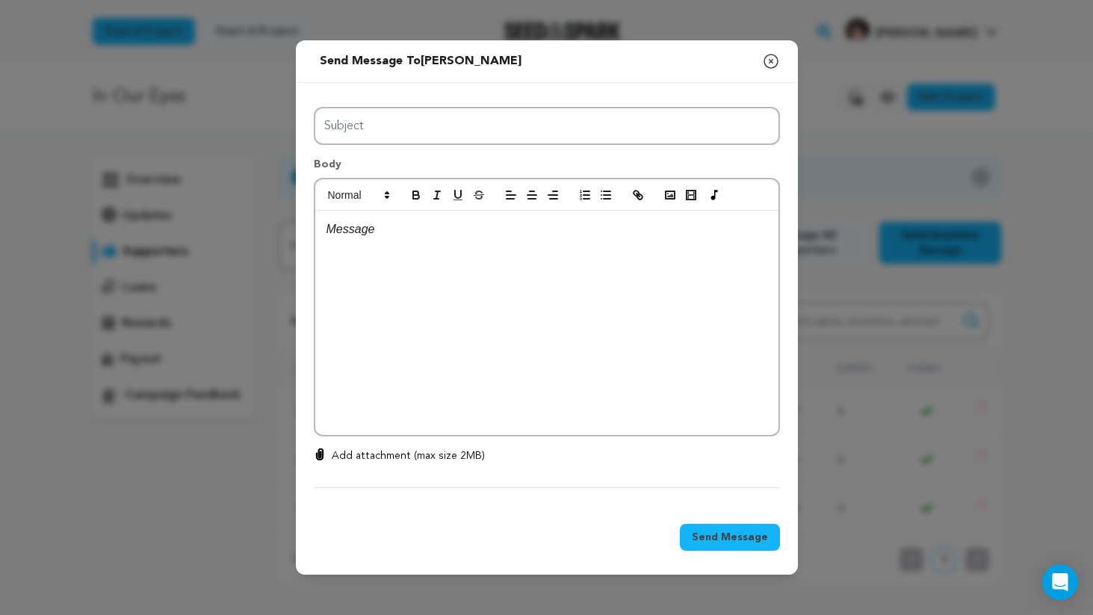
click at [629, 348] on div at bounding box center [546, 323] width 463 height 224
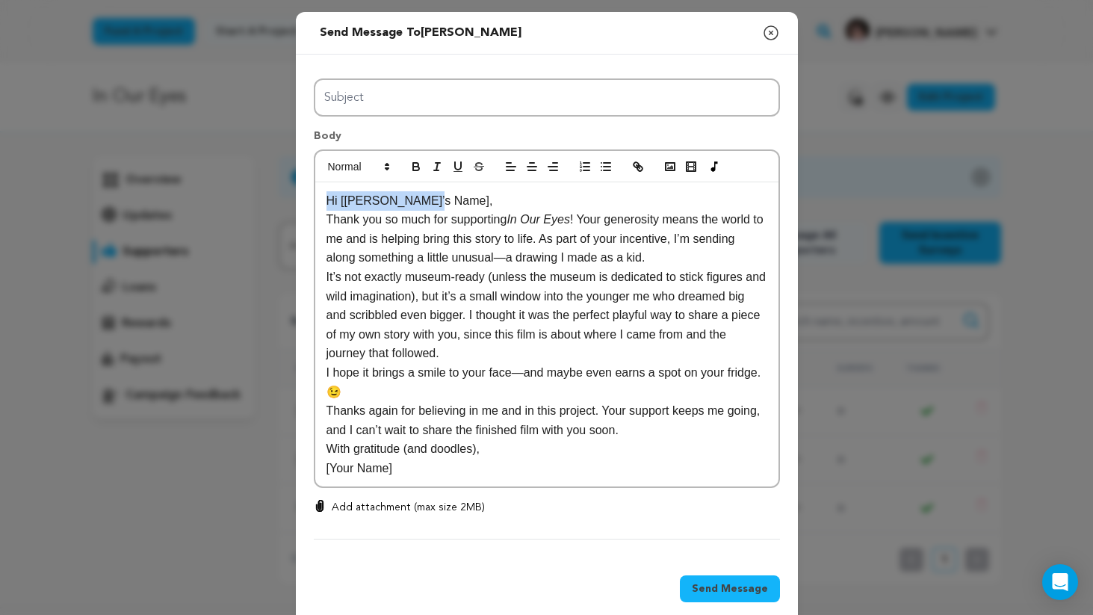
drag, startPoint x: 434, startPoint y: 199, endPoint x: 297, endPoint y: 201, distance: 137.5
click at [297, 201] on div "All Incentives Unconditional Love Adoption Papers (Signed and Sealed) BTS Docum…" at bounding box center [547, 306] width 502 height 503
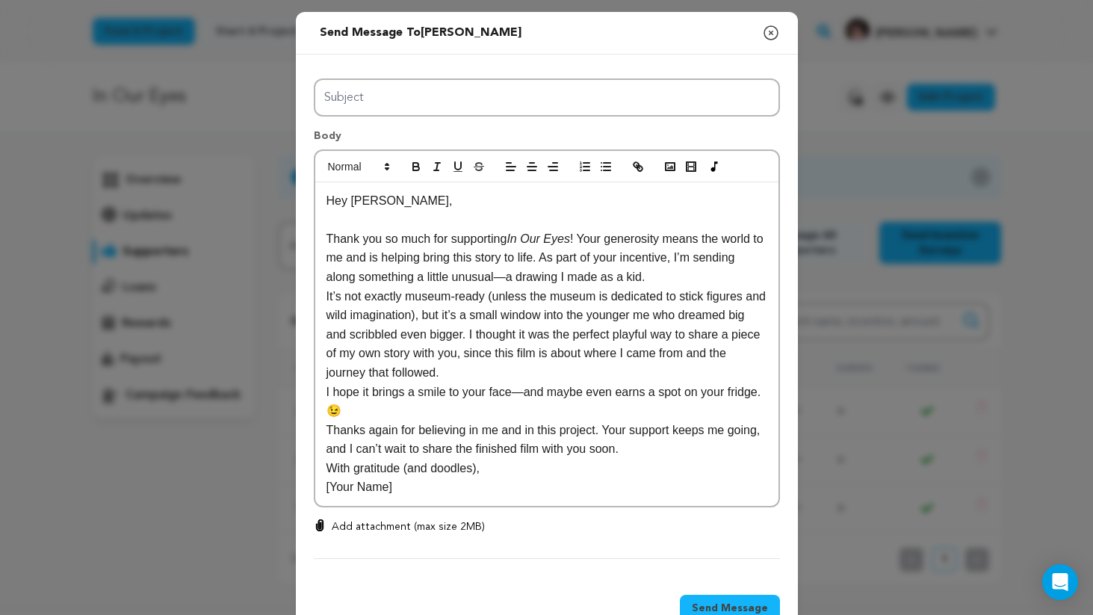
click at [650, 271] on p "Thank you so much for supporting In Our Eyes ! Your generosity means the world …" at bounding box center [547, 258] width 441 height 58
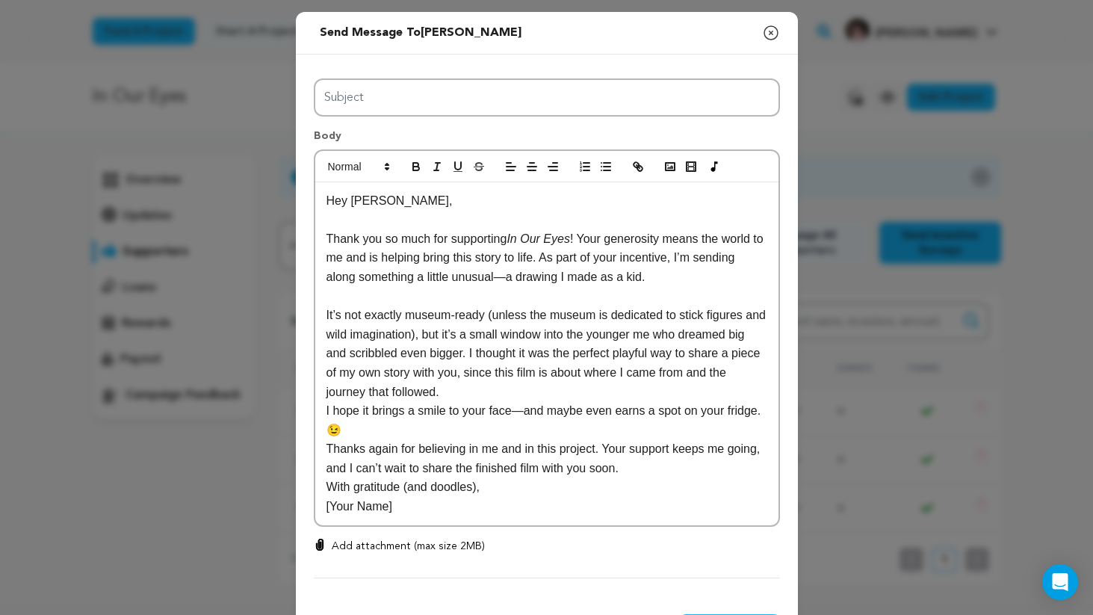
click at [701, 321] on p "It’s not exactly museum-ready (unless the museum is dedicated to stick figures …" at bounding box center [547, 354] width 441 height 96
drag, startPoint x: 701, startPoint y: 321, endPoint x: 392, endPoint y: 340, distance: 310.0
click at [392, 340] on p "It’s not exactly museum-ready (unless the museum is dedicated to stick figures …" at bounding box center [547, 354] width 441 height 96
click at [531, 333] on p "It’s not exactly museum-ready (unless the museum is dedicated to crayons and st…" at bounding box center [547, 354] width 441 height 96
click at [417, 355] on p "It’s not exactly museum-ready (unless the museum is dedicated to crayons and st…" at bounding box center [547, 354] width 441 height 96
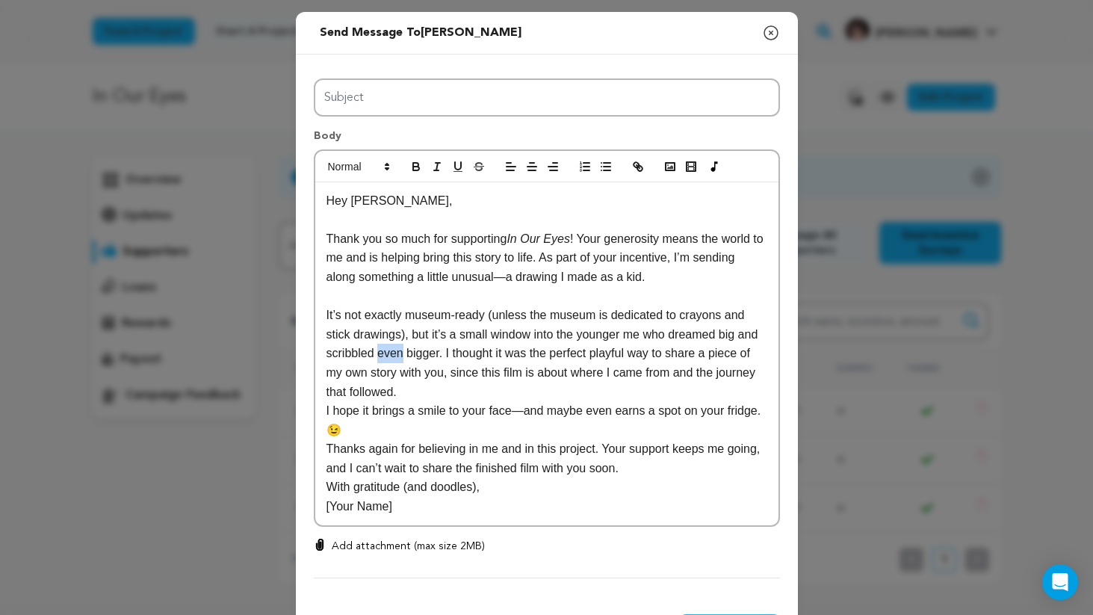
click at [417, 355] on p "It’s not exactly museum-ready (unless the museum is dedicated to crayons and st…" at bounding box center [547, 354] width 441 height 96
click at [448, 355] on p "It’s not exactly museum-ready (unless the museum is dedicated to crayons and st…" at bounding box center [547, 354] width 441 height 96
drag, startPoint x: 448, startPoint y: 355, endPoint x: 374, endPoint y: 354, distance: 73.2
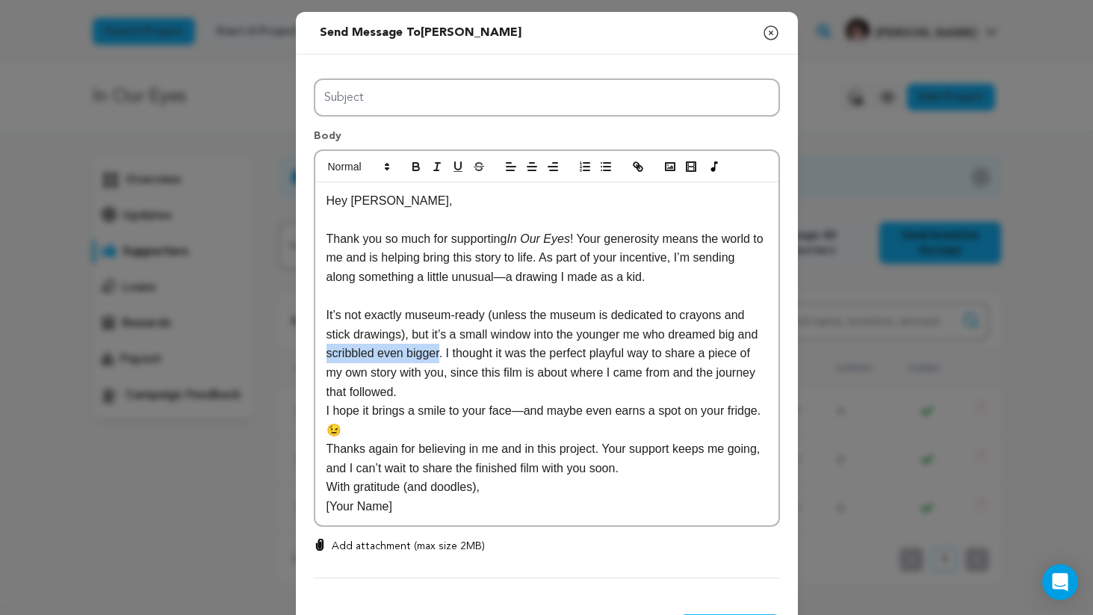
click at [374, 354] on p "It’s not exactly museum-ready (unless the museum is dedicated to crayons and st…" at bounding box center [547, 354] width 441 height 96
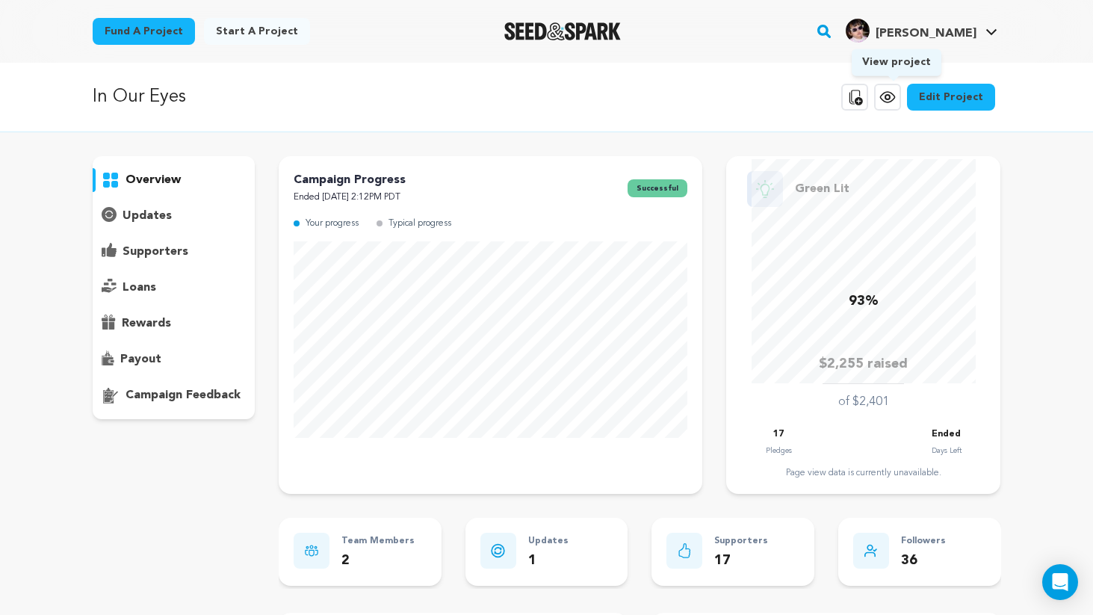
click at [890, 105] on icon at bounding box center [888, 97] width 18 height 18
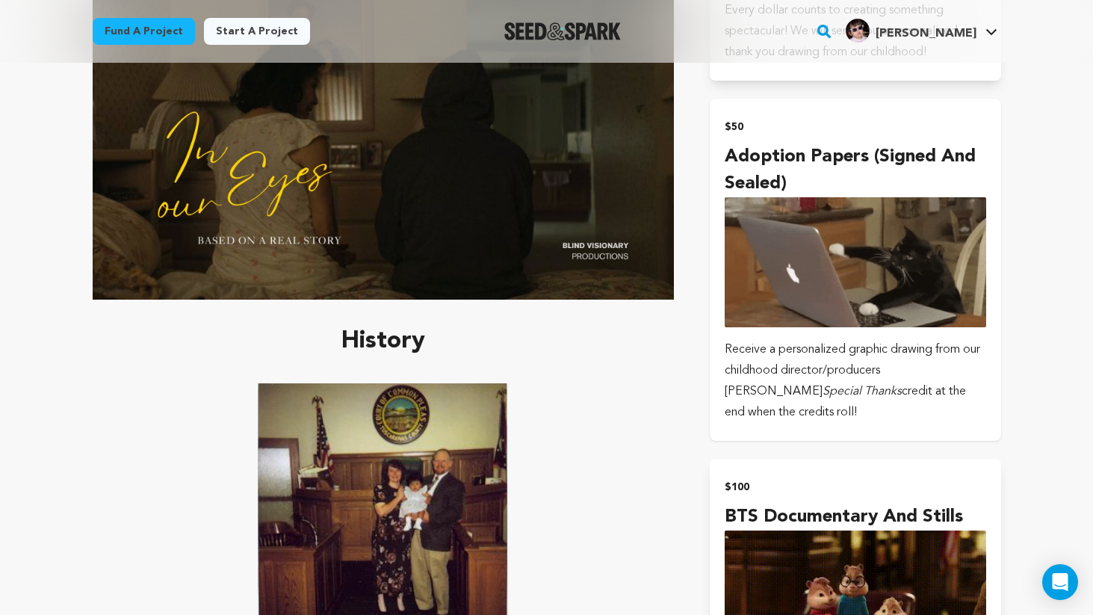
scroll to position [1164, 0]
